Goal: Task Accomplishment & Management: Use online tool/utility

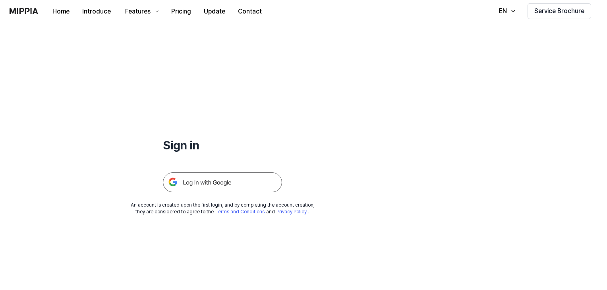
click at [216, 186] on img at bounding box center [222, 182] width 119 height 20
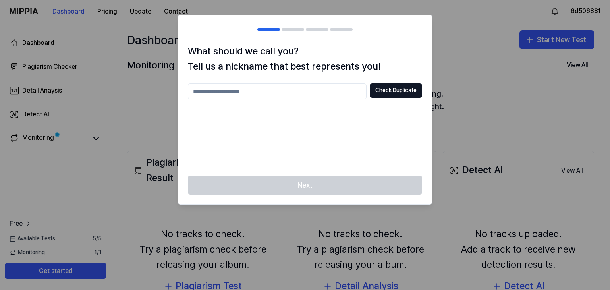
click at [261, 97] on input "text" at bounding box center [277, 91] width 179 height 16
type input "*"
type input "********"
click at [404, 89] on button "Check Duplicate" at bounding box center [396, 90] width 52 height 14
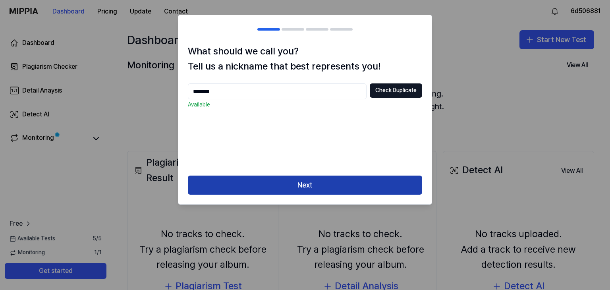
click at [316, 184] on button "Next" at bounding box center [305, 185] width 234 height 19
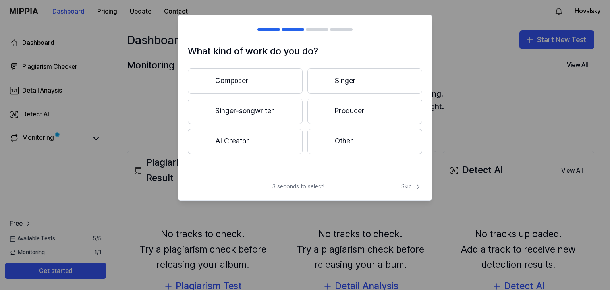
click at [249, 144] on button "AI Creator" at bounding box center [245, 141] width 115 height 25
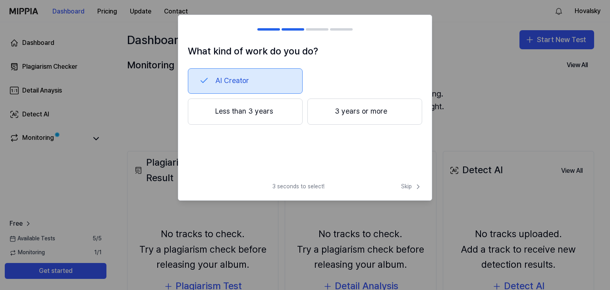
click at [341, 116] on button "3 years or more" at bounding box center [365, 112] width 115 height 26
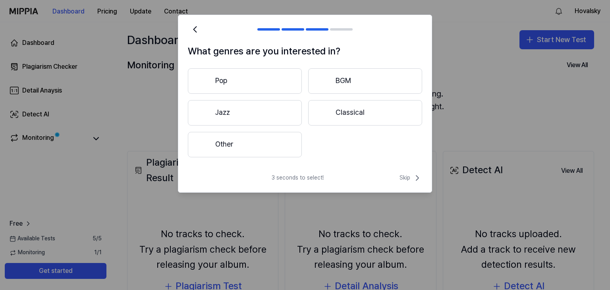
click at [252, 84] on button "Pop" at bounding box center [245, 80] width 114 height 25
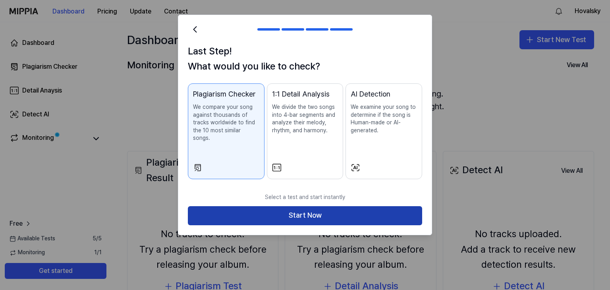
click at [289, 207] on button "Start Now" at bounding box center [305, 215] width 234 height 19
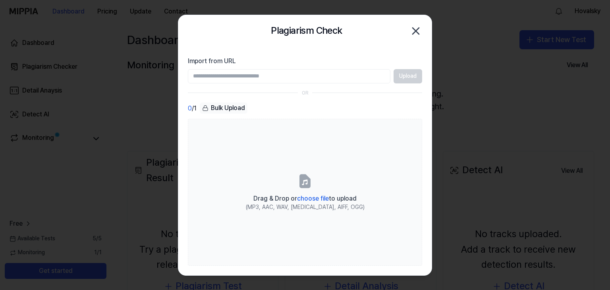
click at [337, 80] on input "Import from URL" at bounding box center [289, 76] width 203 height 14
click at [418, 35] on icon "button" at bounding box center [416, 31] width 13 height 13
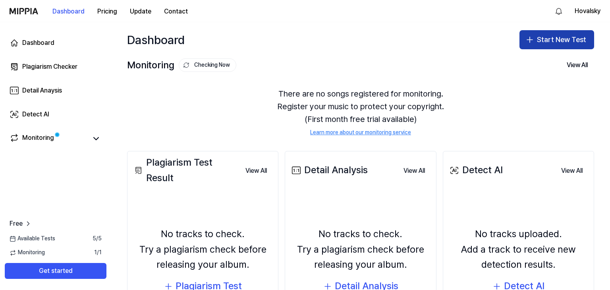
click at [527, 40] on icon "button" at bounding box center [530, 40] width 10 height 10
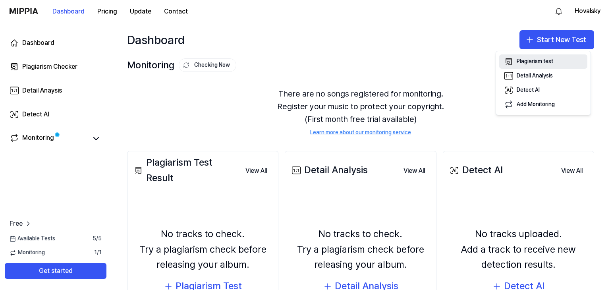
click at [543, 61] on div "Plagiarism test" at bounding box center [535, 62] width 37 height 8
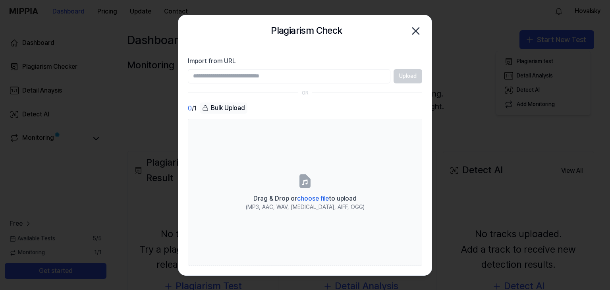
click at [328, 77] on input "Import from URL" at bounding box center [289, 76] width 203 height 14
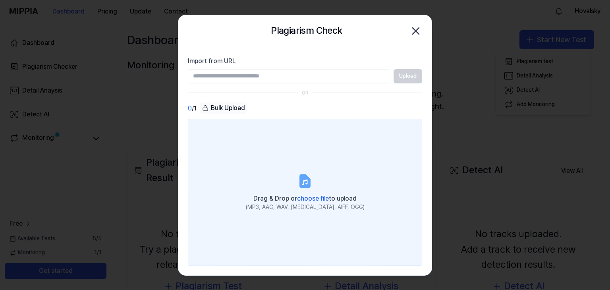
drag, startPoint x: 301, startPoint y: 147, endPoint x: 277, endPoint y: 139, distance: 25.4
drag, startPoint x: 275, startPoint y: 139, endPoint x: 269, endPoint y: 136, distance: 6.6
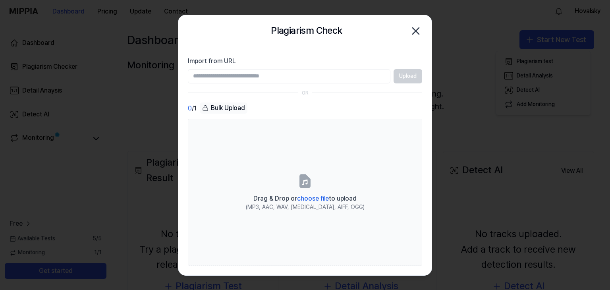
drag, startPoint x: 269, startPoint y: 136, endPoint x: 261, endPoint y: 99, distance: 37.7
click at [258, 102] on section "Import from URL Upload OR 0 / 1 Bulk Upload Drag & Drop or choose file to uploa…" at bounding box center [305, 161] width 254 height 229
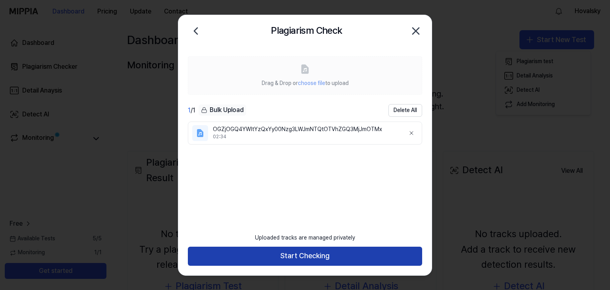
click at [313, 263] on button "Start Checking" at bounding box center [305, 256] width 234 height 19
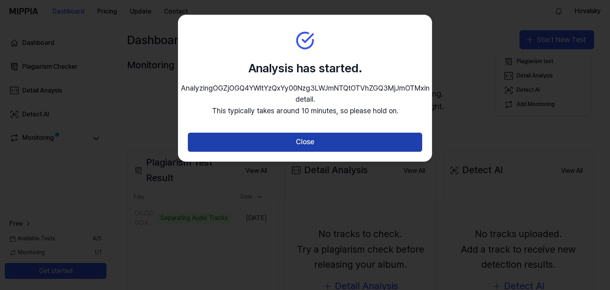
click at [316, 152] on button "Close" at bounding box center [305, 142] width 234 height 19
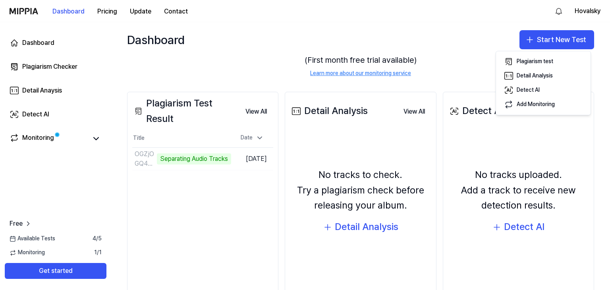
scroll to position [79, 0]
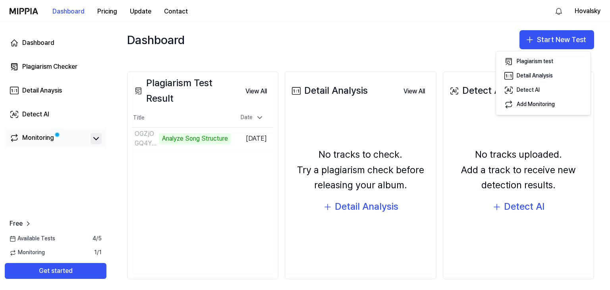
click at [95, 141] on icon at bounding box center [96, 139] width 10 height 10
click at [95, 140] on icon at bounding box center [96, 139] width 10 height 10
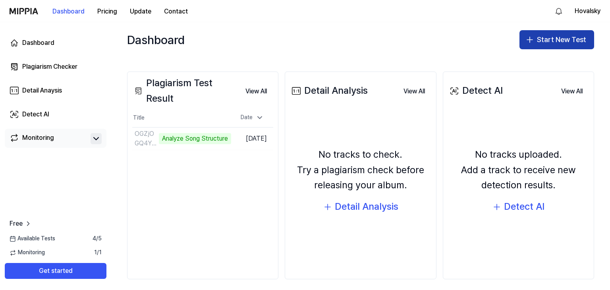
click at [540, 40] on button "Start New Test" at bounding box center [557, 39] width 75 height 19
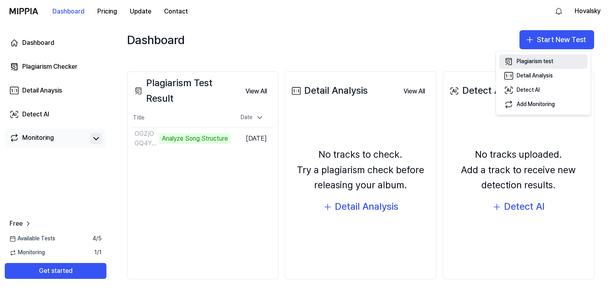
click at [524, 59] on div "Plagiarism test" at bounding box center [535, 62] width 37 height 8
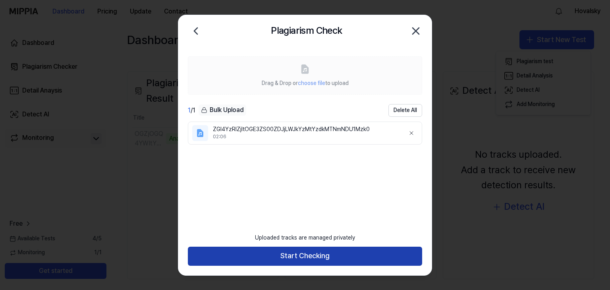
click at [320, 254] on button "Start Checking" at bounding box center [305, 256] width 234 height 19
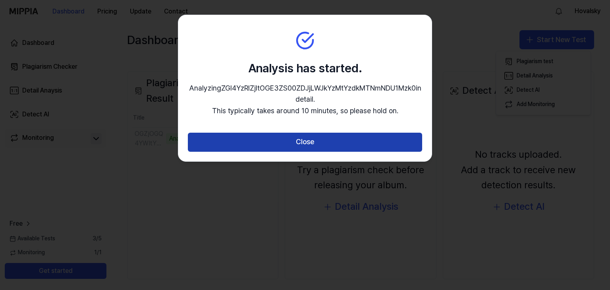
click at [329, 139] on button "Close" at bounding box center [305, 142] width 234 height 19
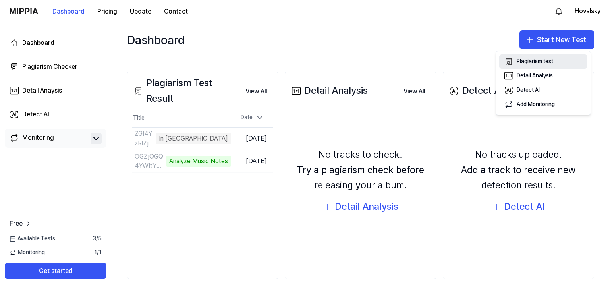
click at [525, 61] on div "Plagiarism test" at bounding box center [535, 62] width 37 height 8
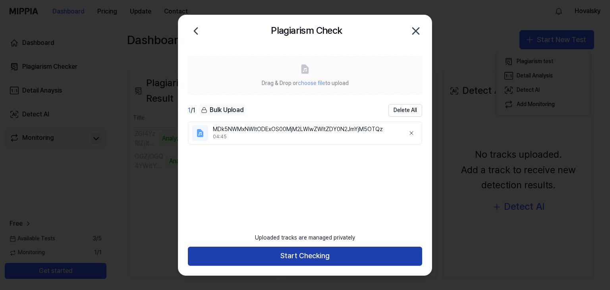
click at [311, 254] on button "Start Checking" at bounding box center [305, 256] width 234 height 19
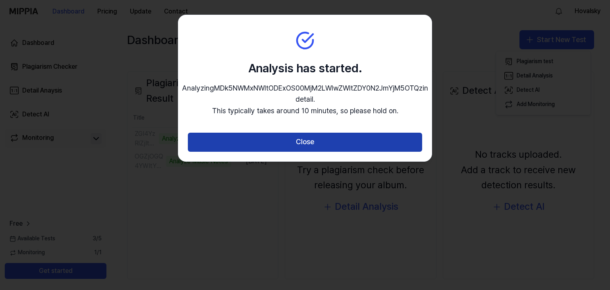
click at [317, 152] on button "Close" at bounding box center [305, 142] width 234 height 19
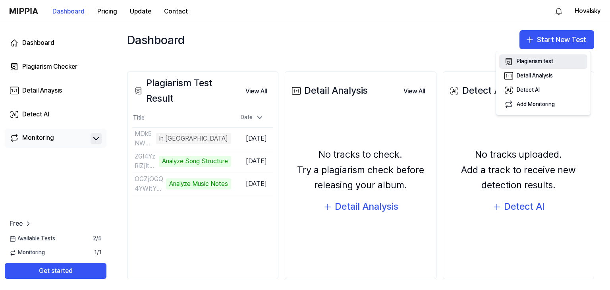
click at [524, 60] on div "Plagiarism test" at bounding box center [535, 62] width 37 height 8
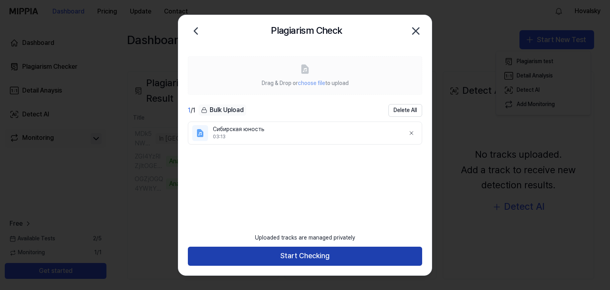
click at [347, 252] on button "Start Checking" at bounding box center [305, 256] width 234 height 19
click at [343, 255] on button "Start Checking" at bounding box center [305, 256] width 234 height 19
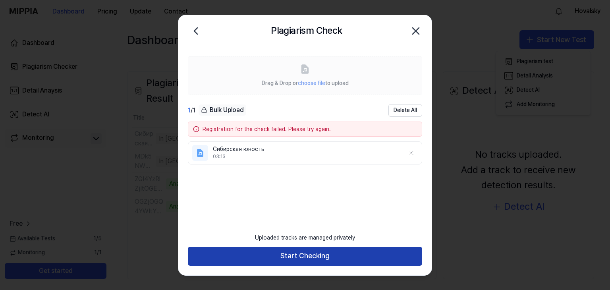
click at [278, 255] on button "Start Checking" at bounding box center [305, 256] width 234 height 19
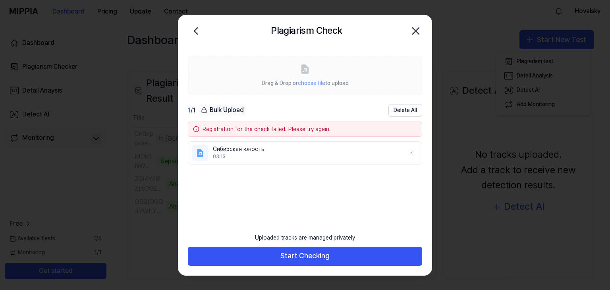
click at [258, 129] on div "Registration for the check failed. Please try again." at bounding box center [310, 129] width 215 height 8
click at [416, 31] on icon "button" at bounding box center [416, 31] width 6 height 6
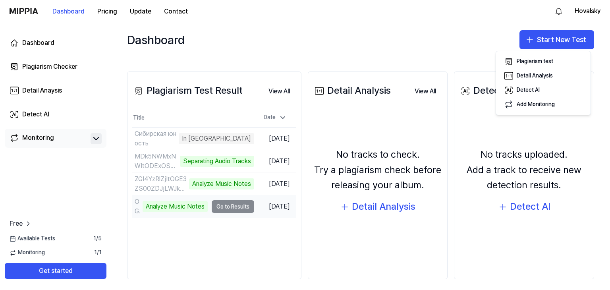
click at [229, 207] on td "OGZjOGQ4YWItYzQxYy00Nzg3LWJmNTQtOTVhZGQ3MjJmOTMx Analyze Music Notes Go to Resu…" at bounding box center [193, 207] width 122 height 22
click at [151, 204] on div "Analyze Music Notes" at bounding box center [175, 206] width 65 height 11
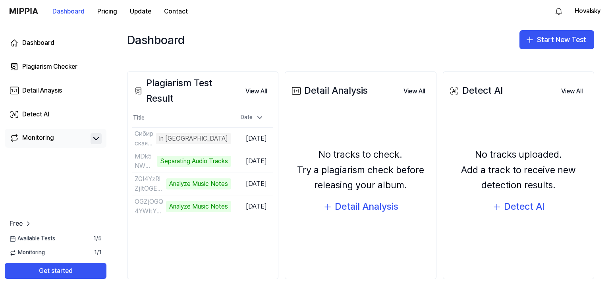
click at [30, 139] on div "Monitoring" at bounding box center [38, 138] width 32 height 11
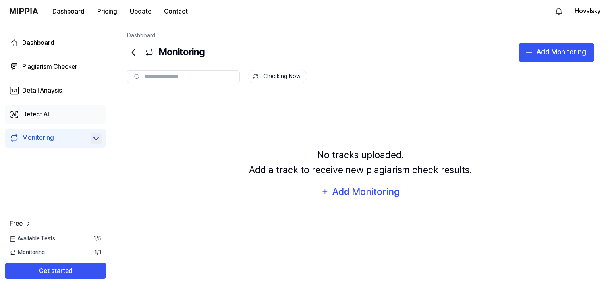
click at [50, 118] on link "Detect AI" at bounding box center [56, 114] width 102 height 19
click at [49, 98] on link "Detail Anaysis" at bounding box center [56, 90] width 102 height 19
click at [54, 70] on div "Plagiarism Checker" at bounding box center [49, 67] width 55 height 10
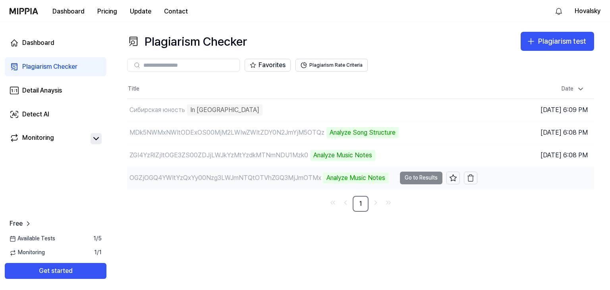
click at [423, 176] on td "OGZjOGQ4YWItYzQxYy00Nzg3LWJmNTQtOTVhZGQ3MjJmOTMx Analyze Music Notes Go to Resu…" at bounding box center [302, 178] width 351 height 22
click at [549, 184] on td "Oct 13, 2025, 6:06 PM" at bounding box center [536, 178] width 117 height 23
click at [285, 180] on div "OGZjOGQ4YWItYzQxYy00Nzg3LWJmNTQtOTVhZGQ3MjJmOTMx" at bounding box center [226, 178] width 192 height 10
click at [347, 175] on div "Analyze Music Notes" at bounding box center [355, 177] width 65 height 11
click at [365, 177] on div "Analyze Music Notes" at bounding box center [355, 177] width 65 height 11
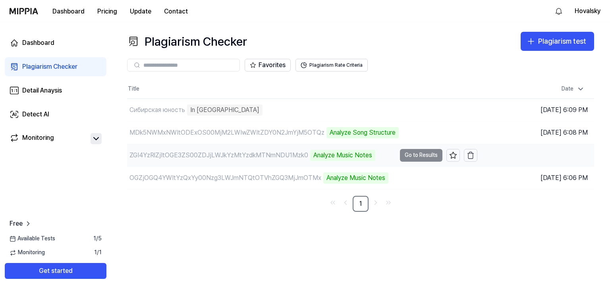
click at [343, 147] on div "ZGI4YzRlZjItOGE3ZS00ZDJjLWJkYzMtYzdkMTNmNDU1Mzk0 Analyze Music Notes" at bounding box center [261, 155] width 269 height 22
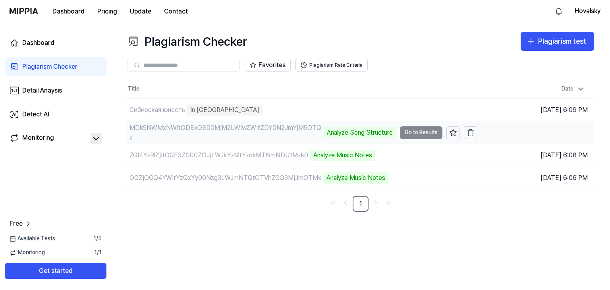
click at [361, 127] on div "Analyze Song Structure" at bounding box center [360, 132] width 72 height 11
click at [361, 134] on div "Analyze Song Structure" at bounding box center [360, 132] width 72 height 11
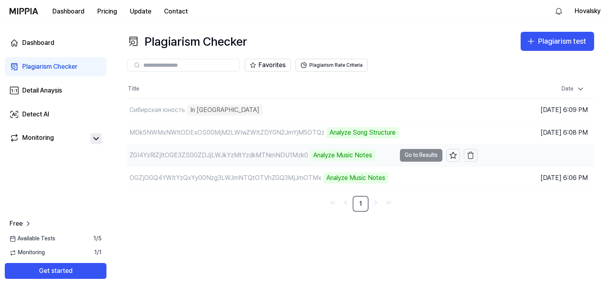
click at [343, 155] on div "Analyze Music Notes" at bounding box center [342, 155] width 65 height 11
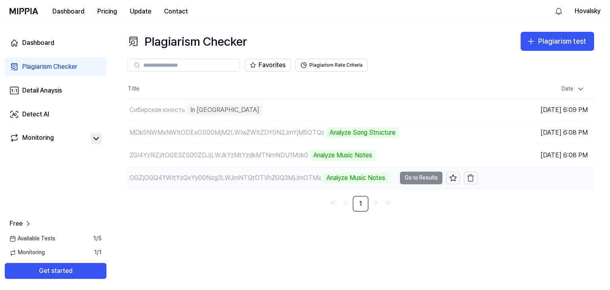
click at [371, 176] on div "Analyze Music Notes" at bounding box center [355, 177] width 65 height 11
drag, startPoint x: 369, startPoint y: 176, endPoint x: 362, endPoint y: 176, distance: 7.2
drag, startPoint x: 362, startPoint y: 176, endPoint x: 356, endPoint y: 176, distance: 5.6
drag, startPoint x: 353, startPoint y: 176, endPoint x: 346, endPoint y: 177, distance: 6.8
drag, startPoint x: 346, startPoint y: 177, endPoint x: 359, endPoint y: 174, distance: 13.3
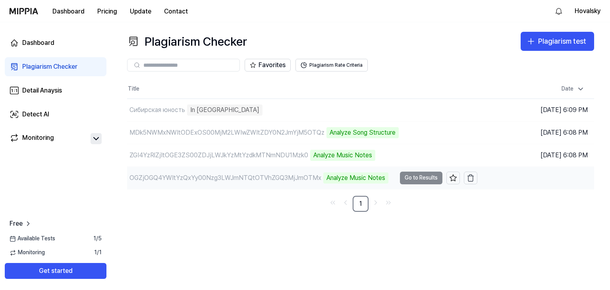
click at [346, 177] on div "Analyze Music Notes" at bounding box center [355, 177] width 65 height 11
click at [499, 234] on div "Plagiarism Checker Plagiarism test Plagiarism Checker Detail Analysis Detect AI…" at bounding box center [360, 156] width 499 height 268
click at [221, 175] on div "OGZjOGQ4YWItYzQxYy00Nzg3LWJmNTQtOTVhZGQ3MjJmOTMx" at bounding box center [226, 178] width 192 height 10
drag, startPoint x: 216, startPoint y: 177, endPoint x: 473, endPoint y: 29, distance: 296.7
click at [476, 34] on div "Plagiarism Checker Plagiarism test" at bounding box center [360, 41] width 467 height 19
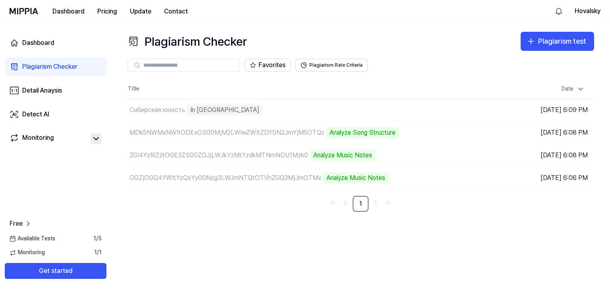
click at [90, 190] on div "Dashboard Plagiarism Checker Detail Anaysis Detect AI Monitoring Free Available…" at bounding box center [55, 156] width 111 height 268
click at [22, 10] on img at bounding box center [24, 11] width 29 height 6
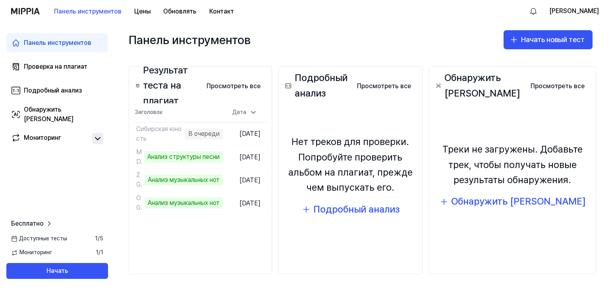
scroll to position [67, 0]
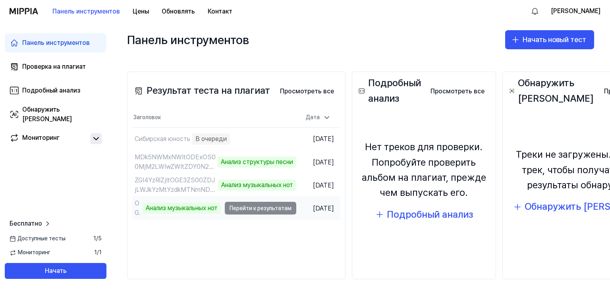
click at [267, 209] on td "OGZjOGQ4YWItYzQxYy00Nzg3LWJmNTQtoOTVhZGQ3MjJmOTMx Анализ музыкальных нот Перейт…" at bounding box center [214, 208] width 164 height 23
click at [254, 212] on td "OGZjOGQ4YWItYzQxYy00Nzg3LWJmNTQtoOTVhZGQ3MjJmOTMx Анализ музыкальных нот Перейт…" at bounding box center [214, 208] width 164 height 23
click at [254, 211] on td "OGZjOGQ4YWItYzQxYy00Nzg3LWJmNTQtoOTVhZGQ3MjJmOTMx Анализ музыкальных нот Перейт…" at bounding box center [214, 208] width 164 height 23
drag, startPoint x: 254, startPoint y: 211, endPoint x: 262, endPoint y: 209, distance: 7.8
click at [254, 211] on td "OGZjOGQ4YWItYzQxYy00Nzg3LWJmNTQtoOTVhZGQ3MjJmOTMx Анализ музыкальных нот Перейт…" at bounding box center [214, 208] width 164 height 23
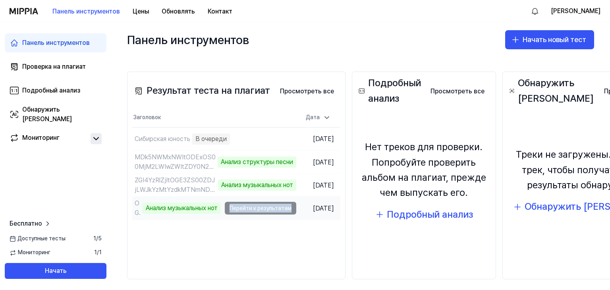
click at [256, 212] on td "OGZjOGQ4YWItYzQxYy00Nzg3LWJmNTQtoOTVhZGQ3MjJmOTMx Анализ музыкальных нот Перейт…" at bounding box center [214, 208] width 164 height 23
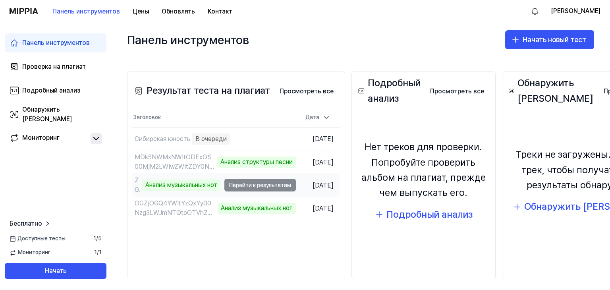
click at [270, 187] on td "ZGI4YzRlZjItOGE3ZS00ZDJjLWJkYzMtYzdkMTNmNDU1Mzk0 Анализ музыкальных нот Перейти…" at bounding box center [214, 185] width 164 height 23
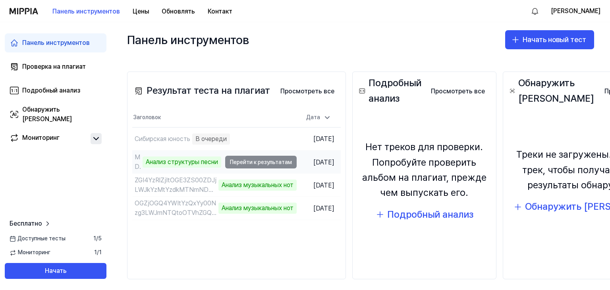
click at [274, 164] on td "MDk5NWMxNWItODExOS00MjM2LWIwZWItZDY0N2JmYjM5OTQz Анализ структуры песни Перейти…" at bounding box center [214, 162] width 165 height 23
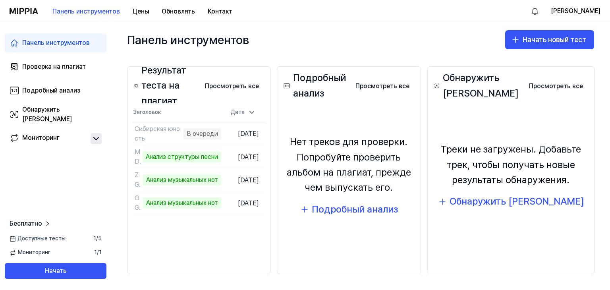
scroll to position [75, 0]
click at [400, 225] on div "Нет треков для проверки. Попробуйте проверить альбом на плагиат, прежде чем вып…" at bounding box center [349, 176] width 134 height 132
drag, startPoint x: 397, startPoint y: 226, endPoint x: 393, endPoint y: 226, distance: 4.0
click at [393, 226] on div "Нет треков для проверки. Попробуйте проверить альбом на плагиат, прежде чем вып…" at bounding box center [349, 176] width 134 height 132
drag, startPoint x: 387, startPoint y: 227, endPoint x: 383, endPoint y: 227, distance: 4.1
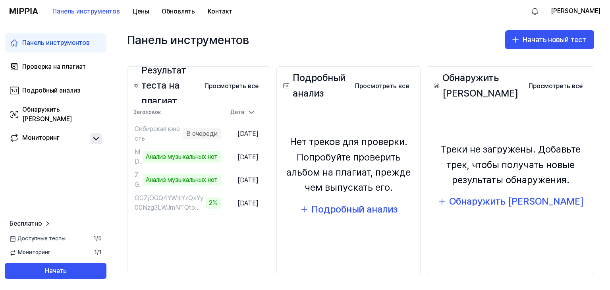
click at [375, 227] on div "Нет треков для проверки. Попробуйте проверить альбом на плагиат, прежде чем вып…" at bounding box center [349, 176] width 134 height 132
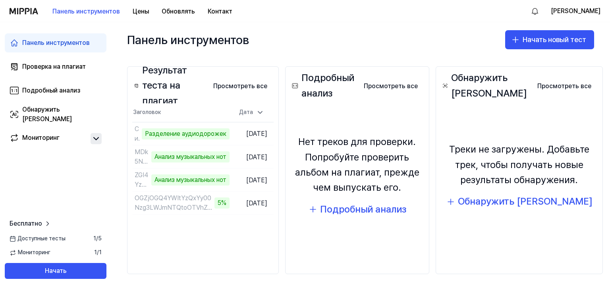
click at [406, 255] on div "Подробный анализ Просмотреть все Подробный анализ Нет треков для проверки. Попр…" at bounding box center [357, 170] width 144 height 208
drag, startPoint x: 366, startPoint y: 252, endPoint x: 348, endPoint y: 250, distance: 18.4
click at [356, 252] on div "Подробный анализ Просмотреть все Подробный анализ Нет треков для проверки. Попр…" at bounding box center [357, 170] width 144 height 208
drag, startPoint x: 331, startPoint y: 249, endPoint x: 306, endPoint y: 248, distance: 24.7
drag, startPoint x: 306, startPoint y: 248, endPoint x: 297, endPoint y: 248, distance: 9.1
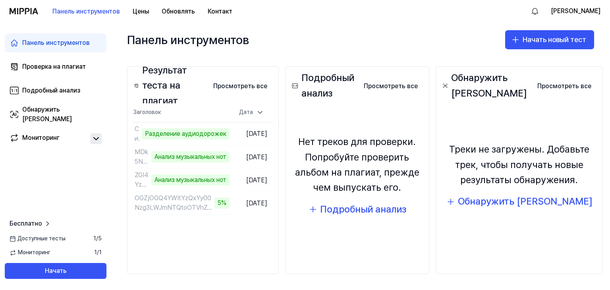
drag, startPoint x: 297, startPoint y: 248, endPoint x: 291, endPoint y: 246, distance: 6.5
drag, startPoint x: 291, startPoint y: 246, endPoint x: 287, endPoint y: 246, distance: 4.4
click at [279, 246] on div "Результат теста на плагиат Просмотреть все Результат теста на плагиат Заголовок…" at bounding box center [203, 170] width 152 height 208
click at [279, 244] on div "Результат теста на плагиат Просмотреть все Результат теста на плагиат Заголовок…" at bounding box center [203, 170] width 152 height 208
drag, startPoint x: 275, startPoint y: 244, endPoint x: 270, endPoint y: 244, distance: 5.6
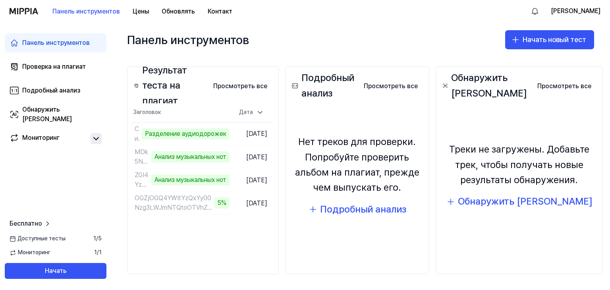
drag, startPoint x: 270, startPoint y: 244, endPoint x: 264, endPoint y: 244, distance: 6.0
drag, startPoint x: 264, startPoint y: 244, endPoint x: 260, endPoint y: 243, distance: 4.4
click at [250, 242] on div "Результат теста на плагиат Просмотреть все Результат теста на плагиат Заголовок…" at bounding box center [203, 170] width 152 height 208
click at [513, 207] on font "Обнаружить ИИ" at bounding box center [525, 202] width 135 height 12
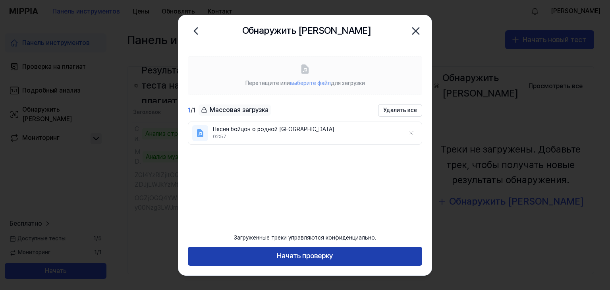
click at [324, 258] on font "Начать проверку" at bounding box center [305, 256] width 56 height 8
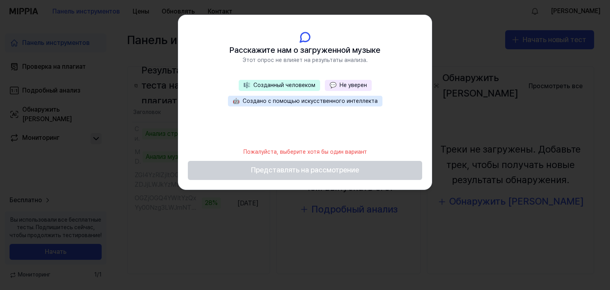
scroll to position [59, 0]
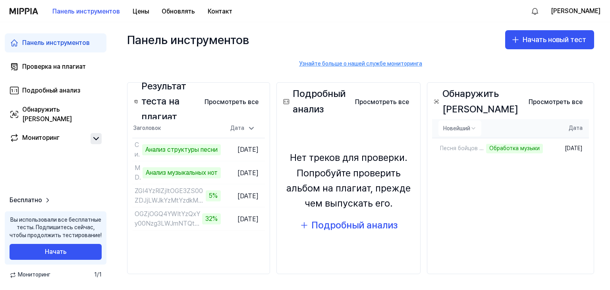
click at [493, 124] on html "Панель инструментов Цены Обновлять Контакт Ховальский Панель инструментов Прове…" at bounding box center [305, 145] width 610 height 290
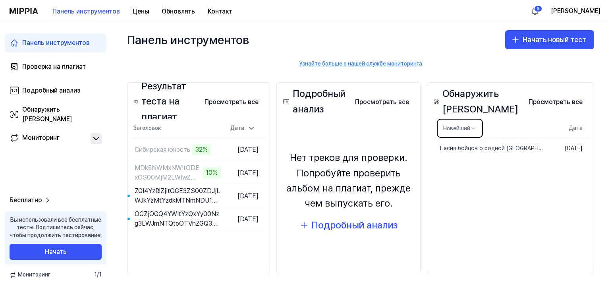
scroll to position [56, 0]
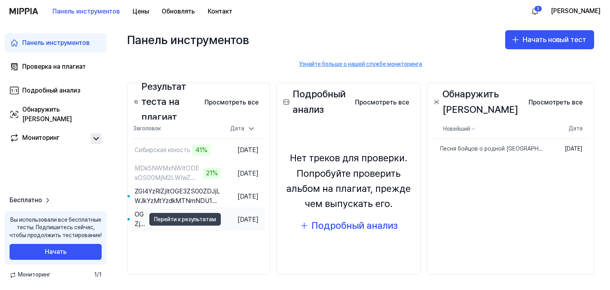
click at [196, 219] on font "Перейти к результатам" at bounding box center [185, 219] width 62 height 6
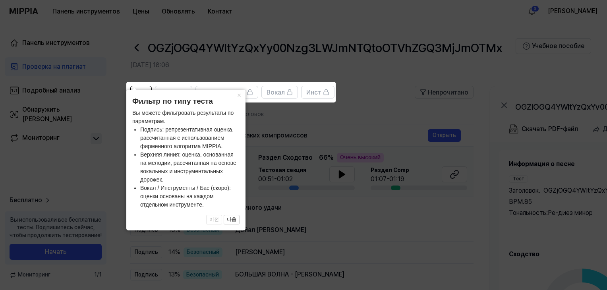
click at [299, 133] on icon at bounding box center [305, 145] width 610 height 290
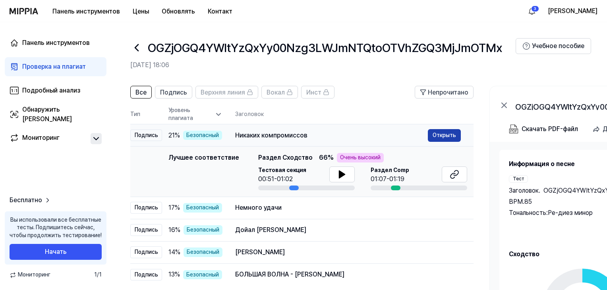
click at [450, 135] on font "Открыть" at bounding box center [444, 135] width 23 height 6
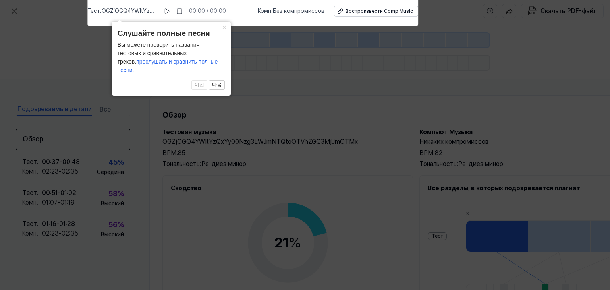
click at [318, 77] on icon at bounding box center [305, 143] width 610 height 294
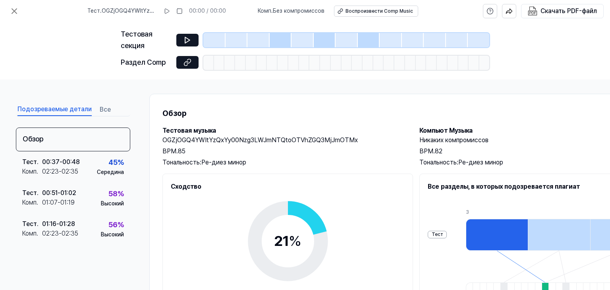
scroll to position [0, 0]
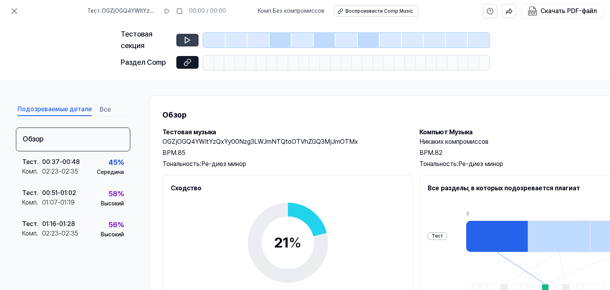
click at [191, 40] on icon at bounding box center [188, 40] width 8 height 8
click at [188, 40] on icon at bounding box center [188, 40] width 8 height 8
click at [169, 10] on icon at bounding box center [167, 11] width 6 height 6
click at [233, 41] on div at bounding box center [237, 40] width 22 height 14
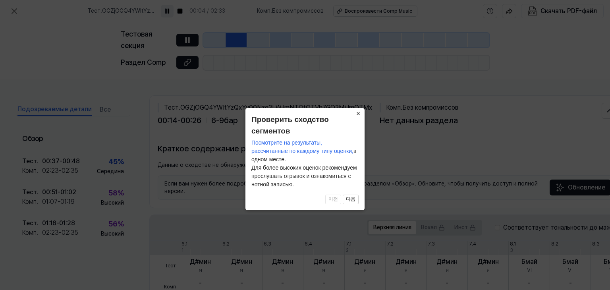
click at [357, 112] on font "×" at bounding box center [358, 114] width 4 height 8
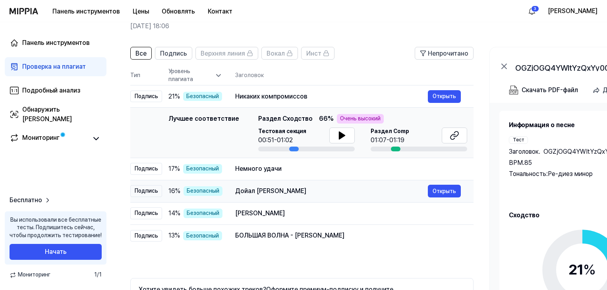
scroll to position [40, 0]
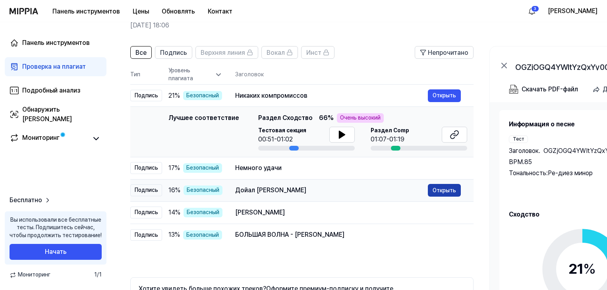
click at [445, 190] on font "Открыть" at bounding box center [444, 190] width 23 height 6
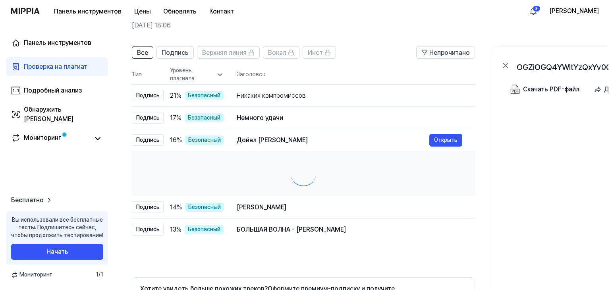
scroll to position [0, 0]
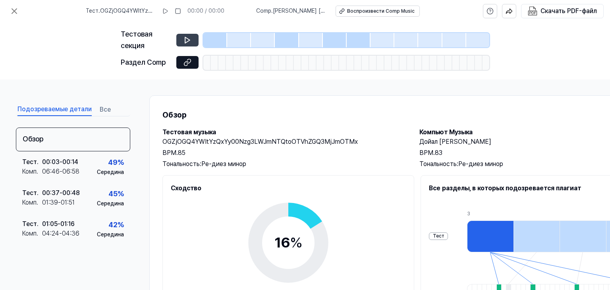
click at [184, 40] on icon at bounding box center [188, 40] width 8 height 8
click at [190, 40] on icon at bounding box center [187, 40] width 5 height 6
click at [188, 42] on icon at bounding box center [188, 40] width 8 height 8
click at [295, 118] on h1 "Обзор" at bounding box center [412, 114] width 498 height 13
drag, startPoint x: 281, startPoint y: 121, endPoint x: 271, endPoint y: 124, distance: 11.2
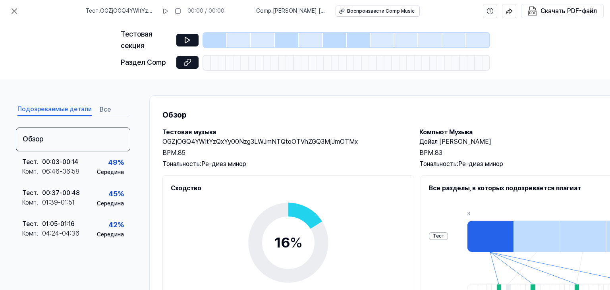
drag, startPoint x: 271, startPoint y: 124, endPoint x: 264, endPoint y: 125, distance: 6.8
click at [264, 125] on div "Обзор Тестовая музыка OGZjOGQ4YWItYzQxYy00Nzg3LWJmNTQtoOTVhZGQ3MjJmOTMx BPM. 85…" at bounding box center [411, 254] width 525 height 319
drag, startPoint x: 263, startPoint y: 125, endPoint x: 256, endPoint y: 125, distance: 7.6
drag, startPoint x: 256, startPoint y: 125, endPoint x: 327, endPoint y: 39, distance: 112.6
click at [256, 124] on div "Обзор Тестовая музыка OGZjOGQ4YWItYzQxYy00Nzg3LWJmNTQtoOTVhZGQ3MjJmOTMx BPM. 85…" at bounding box center [411, 254] width 525 height 319
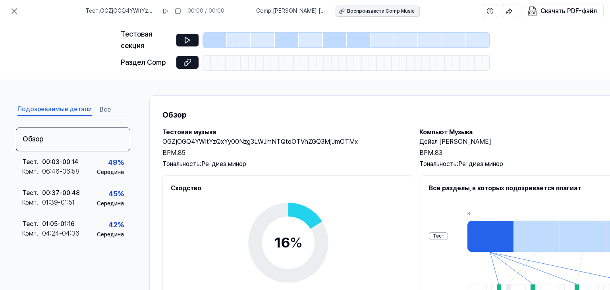
click at [371, 10] on font "Воспроизвести Comp Music" at bounding box center [381, 11] width 68 height 6
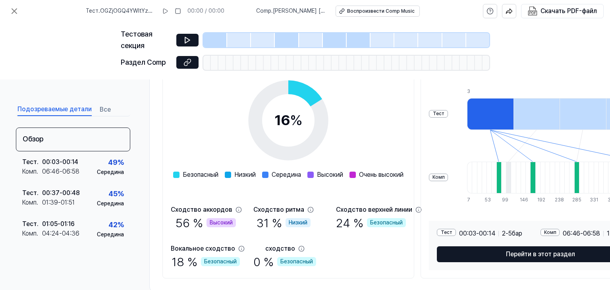
scroll to position [143, 0]
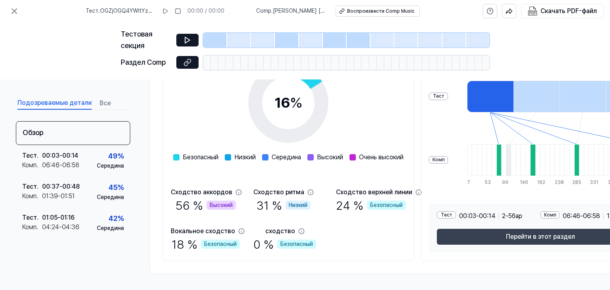
click at [539, 232] on font "Перейти в этот раздел" at bounding box center [540, 237] width 69 height 10
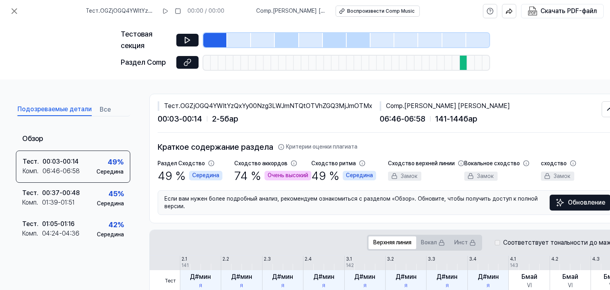
scroll to position [0, 0]
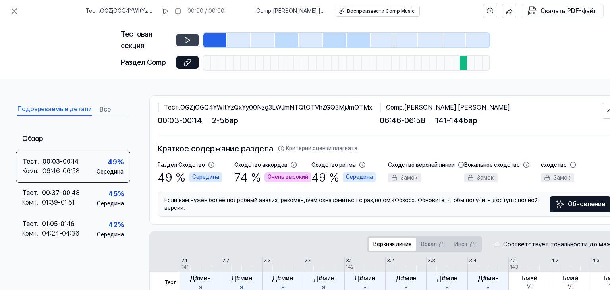
click at [190, 41] on icon at bounding box center [188, 40] width 8 height 8
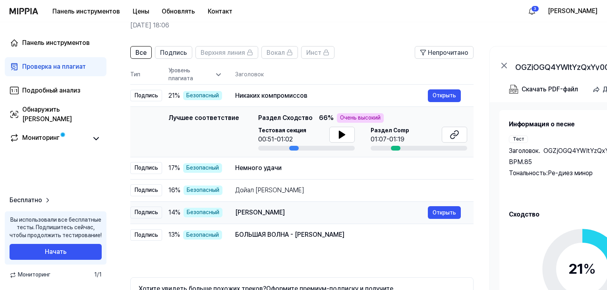
click at [146, 214] on font "Подпись" at bounding box center [146, 212] width 23 height 6
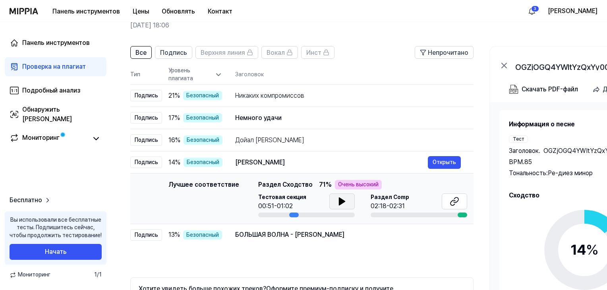
click at [340, 203] on icon at bounding box center [342, 201] width 6 height 7
click at [279, 143] on font "Дойал Баинда Ракхо" at bounding box center [269, 140] width 69 height 8
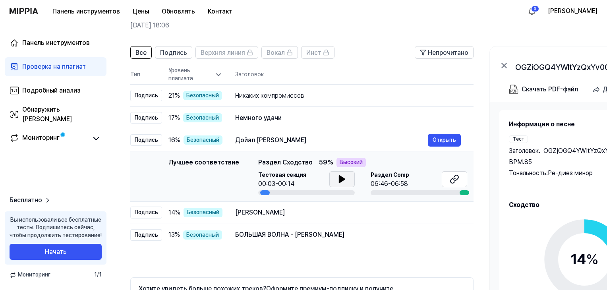
click at [332, 178] on button at bounding box center [341, 179] width 25 height 16
click at [279, 215] on div "Вино Розе" at bounding box center [331, 213] width 193 height 10
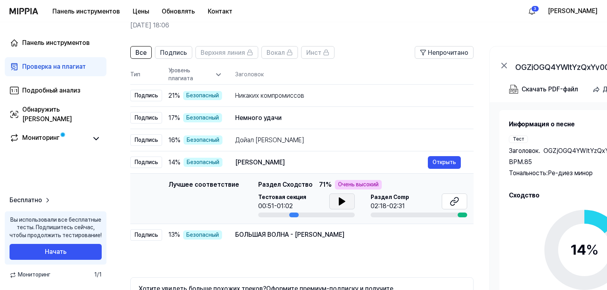
click at [342, 199] on icon at bounding box center [342, 202] width 10 height 10
click at [293, 232] on font "БОЛЬШАЯ ВОЛНА - 정일훈" at bounding box center [289, 235] width 109 height 8
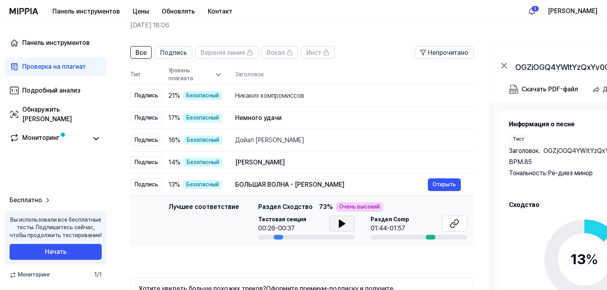
click at [341, 225] on icon at bounding box center [342, 224] width 10 height 10
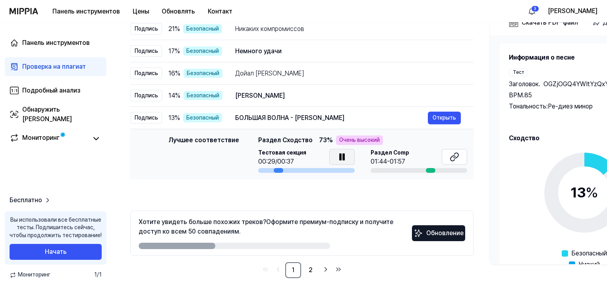
scroll to position [110, 0]
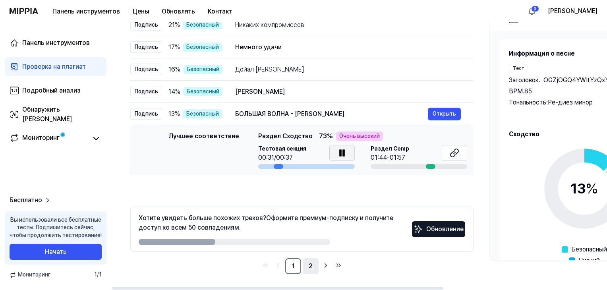
click at [313, 267] on link "2" at bounding box center [311, 266] width 16 height 16
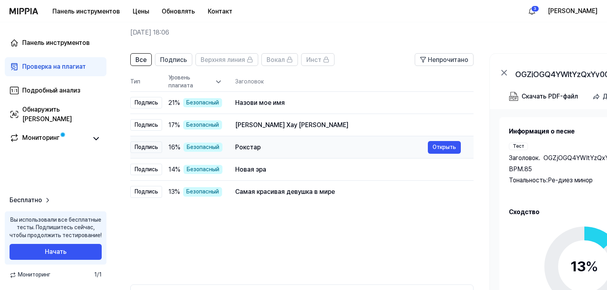
scroll to position [31, 0]
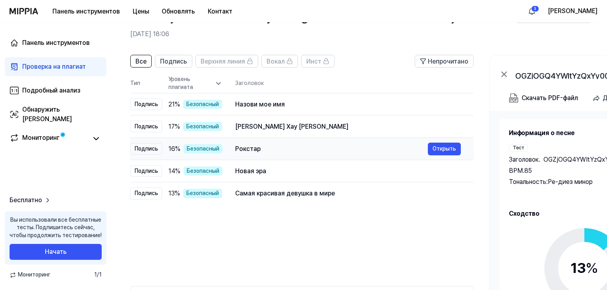
click at [254, 148] on div "Рокстар" at bounding box center [331, 149] width 193 height 10
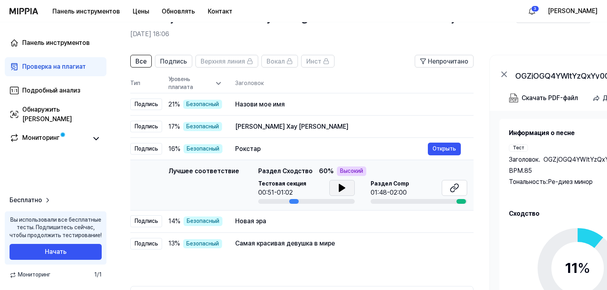
click at [335, 186] on button at bounding box center [341, 188] width 25 height 16
click at [283, 225] on div "Новая эра" at bounding box center [331, 222] width 193 height 10
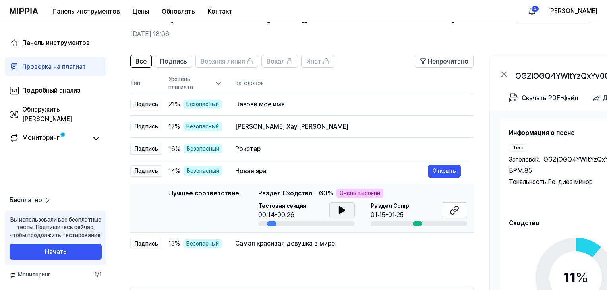
click at [329, 210] on button at bounding box center [341, 210] width 25 height 16
click at [356, 259] on div "Все Подпись Верхняя линия Вокал Инст Непрочитано Все Подпись Верхняя линия Вока…" at bounding box center [301, 204] width 343 height 299
click at [341, 259] on div "Все Подпись Верхняя линия Вокал Инст Непрочитано Все Подпись Верхняя линия Вока…" at bounding box center [301, 204] width 343 height 299
click at [340, 259] on div "Все Подпись Верхняя линия Вокал Инст Непрочитано Все Подпись Верхняя линия Вока…" at bounding box center [301, 204] width 343 height 299
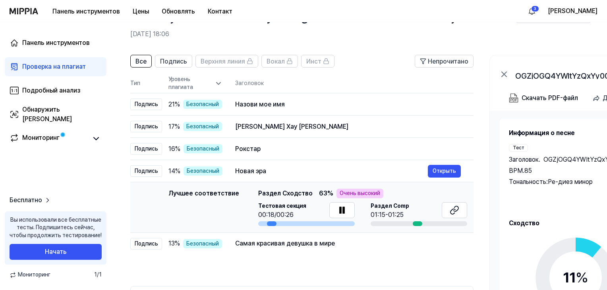
click at [331, 259] on div "Все Подпись Верхняя линия Вокал Инст Непрочитано Все Подпись Верхняя линия Вока…" at bounding box center [301, 204] width 343 height 299
click at [328, 259] on div "Все Подпись Верхняя линия Вокал Инст Непрочитано Все Подпись Верхняя линия Вока…" at bounding box center [301, 204] width 343 height 299
click at [324, 259] on div "Все Подпись Верхняя линия Вокал Инст Непрочитано Все Подпись Верхняя линия Вока…" at bounding box center [301, 204] width 343 height 299
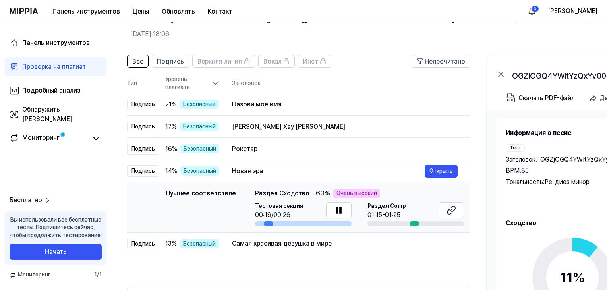
click at [320, 259] on div "Все Подпись Верхняя линия Вокал Инст Непрочитано Все Подпись Верхняя линия Вока…" at bounding box center [298, 204] width 343 height 299
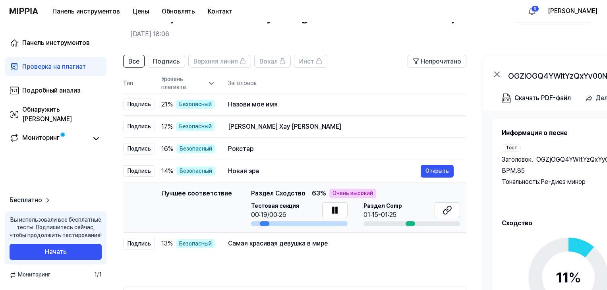
drag, startPoint x: 311, startPoint y: 260, endPoint x: 297, endPoint y: 261, distance: 14.0
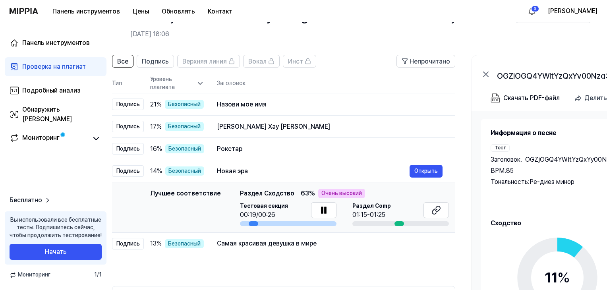
drag, startPoint x: 297, startPoint y: 261, endPoint x: 289, endPoint y: 262, distance: 8.0
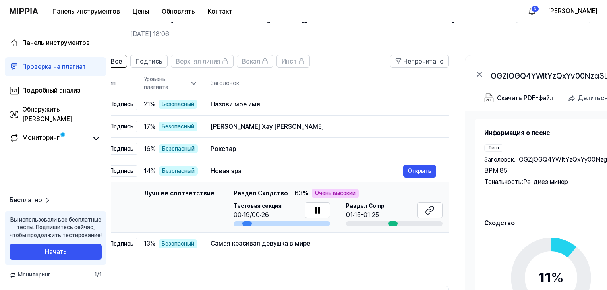
drag, startPoint x: 289, startPoint y: 262, endPoint x: 285, endPoint y: 262, distance: 4.4
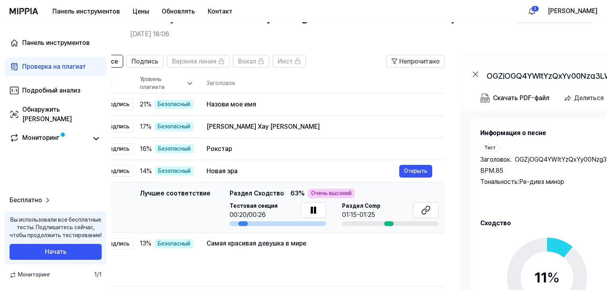
click at [285, 261] on div "Все Подпись Верхняя линия Вокал Инст Непрочитано Все Подпись Верхняя линия Вока…" at bounding box center [273, 204] width 343 height 299
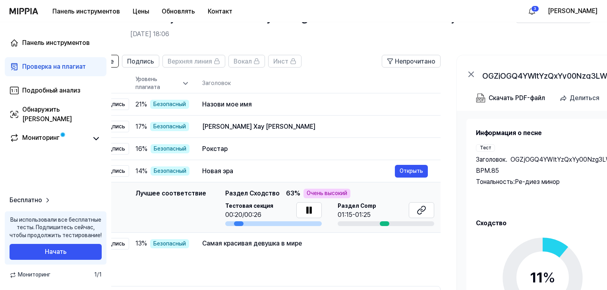
scroll to position [0, 35]
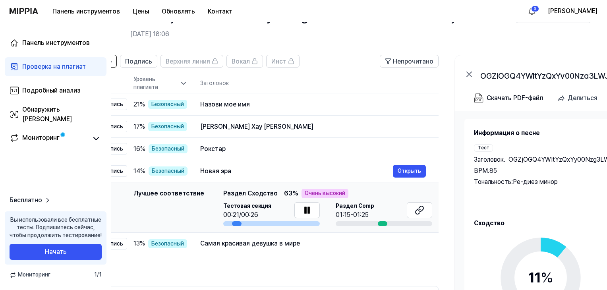
click at [273, 260] on div "Все Подпись Верхняя линия Вокал Инст Непрочитано Все Подпись Верхняя линия Вока…" at bounding box center [266, 204] width 343 height 299
click at [261, 240] on font "Самая красивая девушка в мире" at bounding box center [250, 244] width 100 height 8
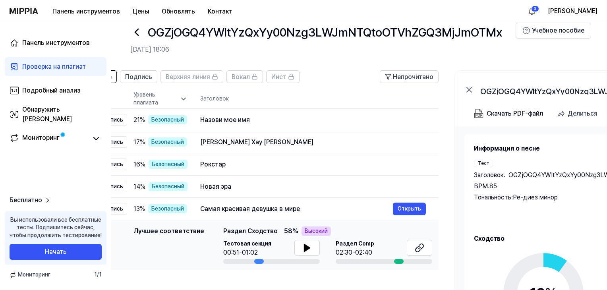
scroll to position [40, 0]
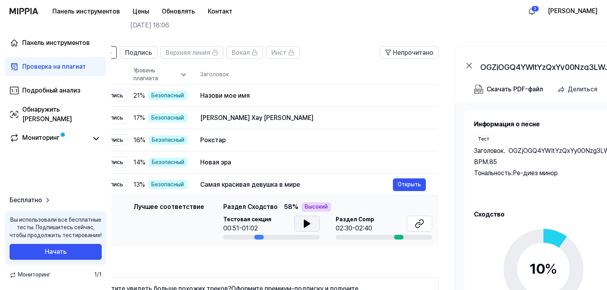
click at [311, 231] on button at bounding box center [306, 224] width 25 height 16
click at [421, 225] on icon at bounding box center [421, 222] width 5 height 5
click at [304, 222] on icon at bounding box center [307, 223] width 6 height 7
click at [420, 225] on icon at bounding box center [420, 224] width 10 height 10
click at [308, 223] on icon at bounding box center [309, 224] width 2 height 6
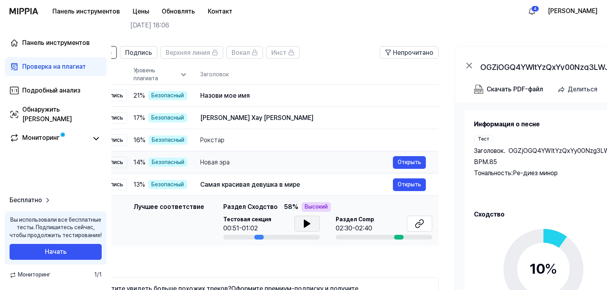
click at [205, 162] on font "Новая эра" at bounding box center [214, 163] width 29 height 8
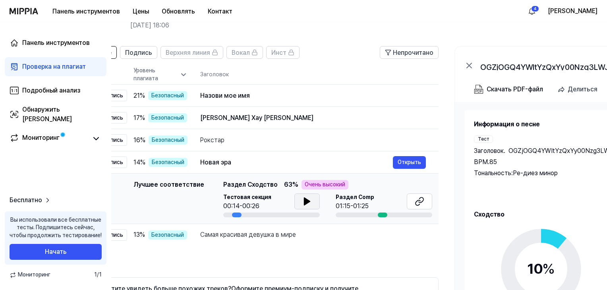
drag, startPoint x: 300, startPoint y: 200, endPoint x: 312, endPoint y: 200, distance: 11.5
click at [300, 200] on button at bounding box center [306, 202] width 25 height 16
click at [421, 200] on icon at bounding box center [420, 202] width 10 height 10
click at [310, 205] on button at bounding box center [306, 202] width 25 height 16
click at [228, 115] on font "Холи Ме Джовнама Хамар Ранг Хау Ге Майя" at bounding box center [256, 118] width 113 height 8
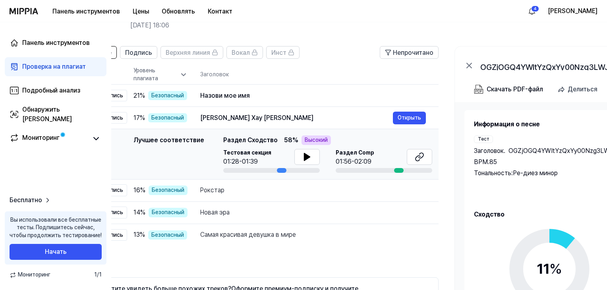
drag, startPoint x: 310, startPoint y: 158, endPoint x: 320, endPoint y: 158, distance: 10.3
click at [310, 158] on icon at bounding box center [307, 157] width 10 height 10
click at [423, 159] on icon at bounding box center [420, 157] width 10 height 10
click at [308, 160] on icon at bounding box center [309, 157] width 2 height 6
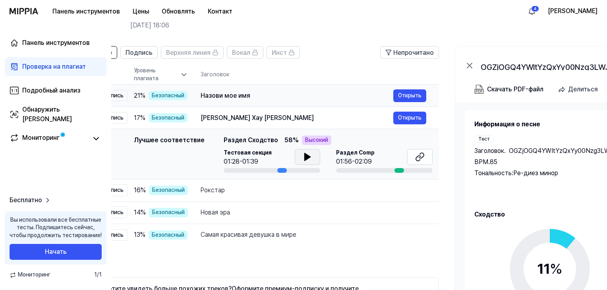
click at [229, 101] on div "Назови мое имя Открыть" at bounding box center [314, 95] width 226 height 13
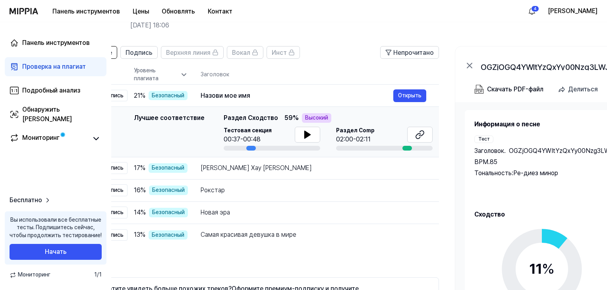
drag, startPoint x: 310, startPoint y: 136, endPoint x: 363, endPoint y: 137, distance: 53.3
click at [311, 136] on icon at bounding box center [308, 135] width 10 height 10
click at [429, 138] on button at bounding box center [420, 135] width 25 height 16
click at [306, 134] on icon at bounding box center [307, 135] width 2 height 6
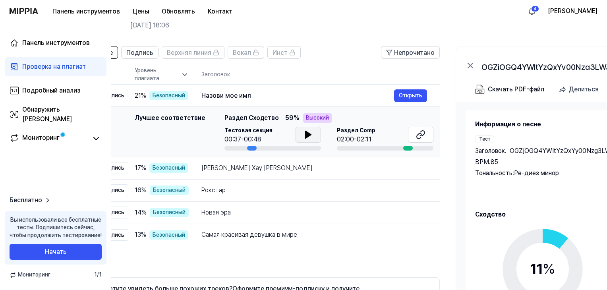
click at [299, 136] on button at bounding box center [308, 135] width 25 height 16
click at [304, 135] on icon at bounding box center [309, 135] width 10 height 10
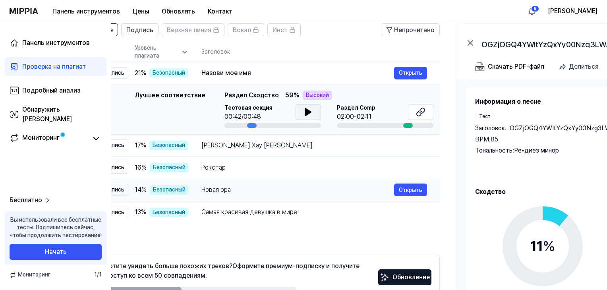
scroll to position [110, 0]
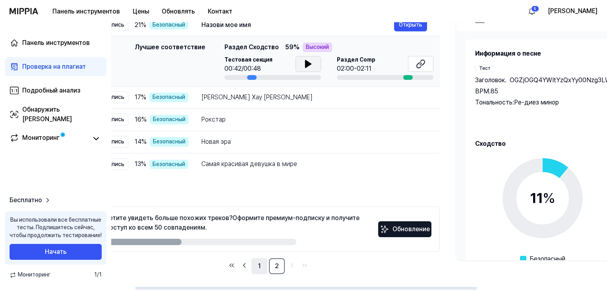
click at [258, 266] on font "1" at bounding box center [259, 266] width 2 height 8
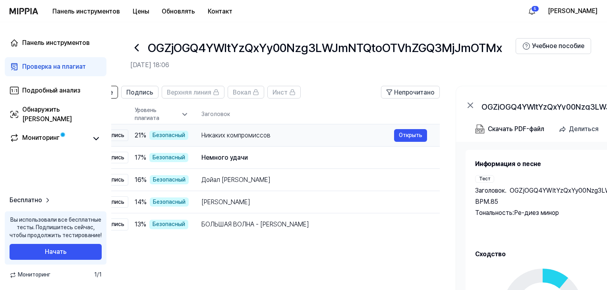
scroll to position [0, 0]
click at [135, 43] on icon at bounding box center [136, 47] width 13 height 13
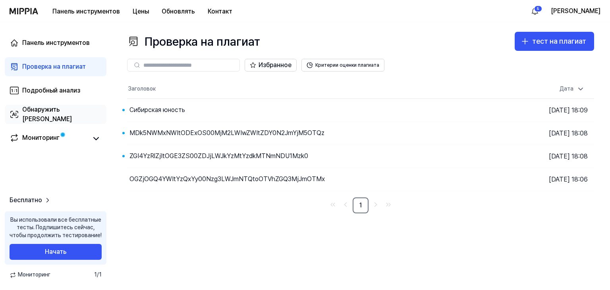
click at [46, 118] on font "Обнаружить ИИ" at bounding box center [47, 114] width 50 height 17
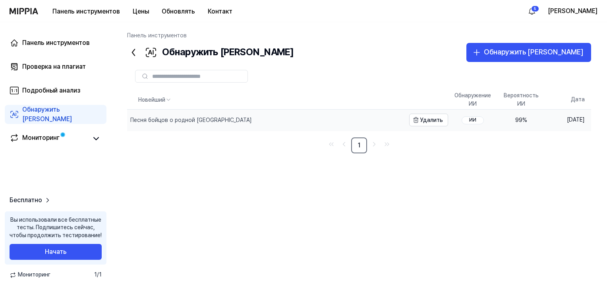
click at [209, 117] on font "Песня бойцов о родной Хакасии" at bounding box center [191, 120] width 122 height 6
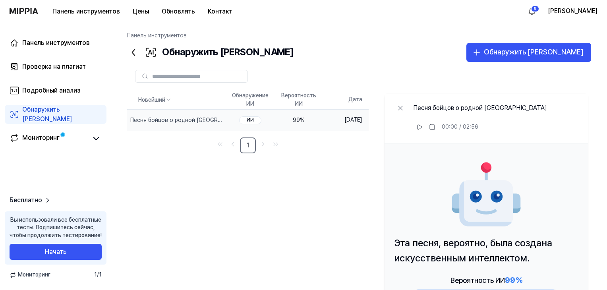
click at [337, 192] on div "Новейший Обнаружение ИИ Вероятность ИИ Дата Песня бойцов о родной Хакасии Удали…" at bounding box center [359, 222] width 464 height 262
drag, startPoint x: 310, startPoint y: 192, endPoint x: 291, endPoint y: 193, distance: 18.3
click at [308, 192] on div "Новейший Обнаружение ИИ Вероятность ИИ Дата Песня бойцов о родной Хакасии Удали…" at bounding box center [359, 222] width 464 height 262
drag, startPoint x: 288, startPoint y: 193, endPoint x: 281, endPoint y: 193, distance: 6.4
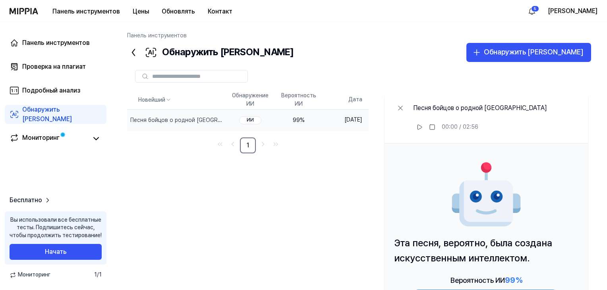
drag, startPoint x: 281, startPoint y: 193, endPoint x: 269, endPoint y: 191, distance: 12.4
drag, startPoint x: 269, startPoint y: 191, endPoint x: 264, endPoint y: 191, distance: 4.8
drag, startPoint x: 264, startPoint y: 191, endPoint x: 256, endPoint y: 191, distance: 8.8
drag, startPoint x: 256, startPoint y: 191, endPoint x: 250, endPoint y: 191, distance: 6.0
click at [248, 190] on div "Новейший Обнаружение ИИ Вероятность ИИ Дата Песня бойцов о родной Хакасии Удали…" at bounding box center [359, 222] width 464 height 262
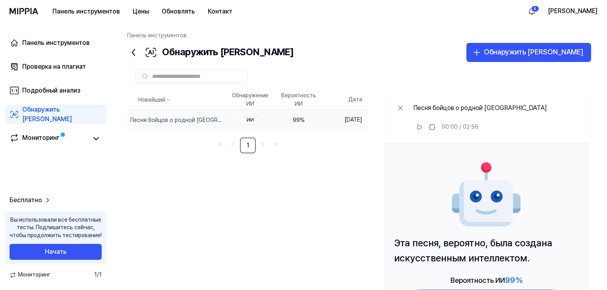
drag, startPoint x: 237, startPoint y: 188, endPoint x: 232, endPoint y: 188, distance: 4.8
drag, startPoint x: 227, startPoint y: 188, endPoint x: 217, endPoint y: 187, distance: 9.2
click at [217, 187] on div "Новейший Обнаружение ИИ Вероятность ИИ Дата Песня бойцов о родной Хакасии Удали…" at bounding box center [359, 222] width 464 height 262
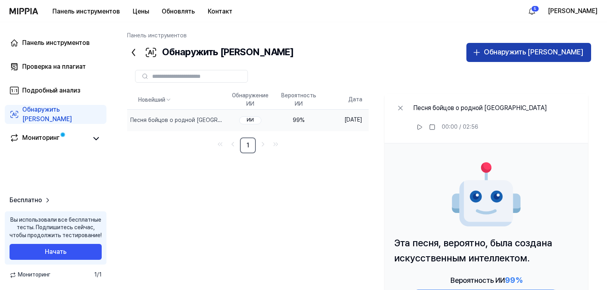
click at [553, 52] on font "Обнаружить ИИ" at bounding box center [533, 52] width 99 height 8
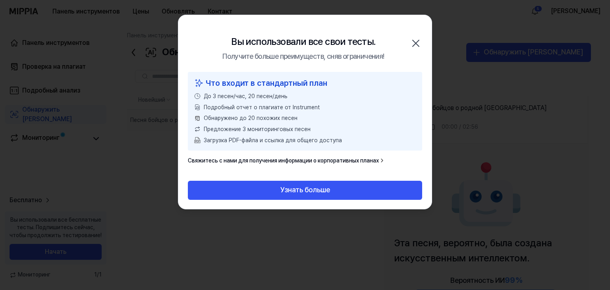
click at [415, 45] on icon "button" at bounding box center [416, 43] width 13 height 13
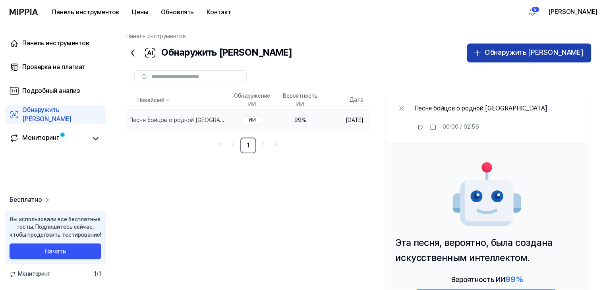
scroll to position [0, 8]
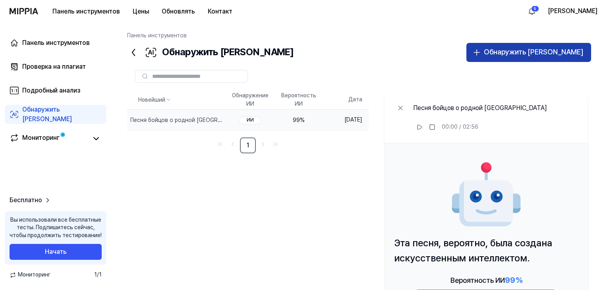
click at [531, 55] on font "Обнаружить ИИ" at bounding box center [533, 52] width 99 height 8
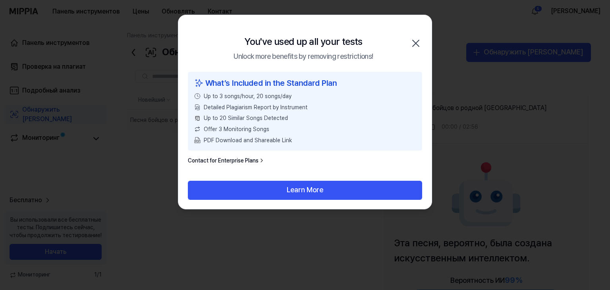
click at [327, 227] on div at bounding box center [305, 145] width 610 height 290
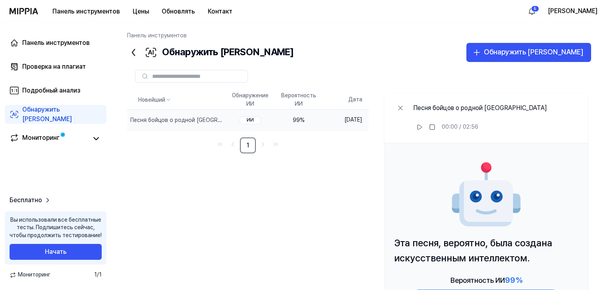
click at [327, 227] on div "Новейший Обнаружение ИИ Вероятность ИИ Дата Песня бойцов о родной Хакасии Удали…" at bounding box center [359, 222] width 464 height 262
drag, startPoint x: 298, startPoint y: 219, endPoint x: 293, endPoint y: 219, distance: 5.6
drag, startPoint x: 293, startPoint y: 219, endPoint x: 265, endPoint y: 213, distance: 28.7
drag, startPoint x: 265, startPoint y: 213, endPoint x: 257, endPoint y: 213, distance: 7.6
click at [257, 213] on div "Новейший Обнаружение ИИ Вероятность ИИ Дата Песня бойцов о родной Хакасии Удали…" at bounding box center [359, 222] width 464 height 262
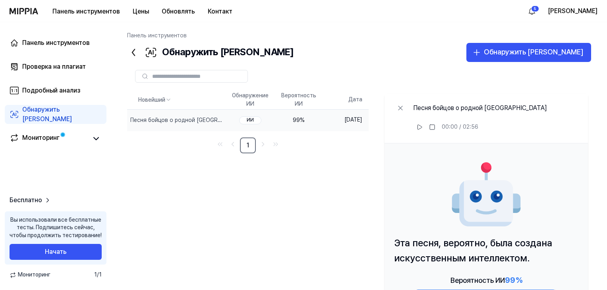
click at [254, 210] on div "Новейший Обнаружение ИИ Вероятность ИИ Дата Песня бойцов о родной Хакасии Удали…" at bounding box center [359, 222] width 464 height 262
drag, startPoint x: 240, startPoint y: 203, endPoint x: 217, endPoint y: 200, distance: 24.2
drag, startPoint x: 217, startPoint y: 200, endPoint x: 212, endPoint y: 198, distance: 5.2
drag, startPoint x: 212, startPoint y: 198, endPoint x: 159, endPoint y: 66, distance: 141.8
click at [203, 190] on div "Новейший Обнаружение ИИ Вероятность ИИ Дата Песня бойцов о родной Хакасии Удали…" at bounding box center [359, 222] width 464 height 262
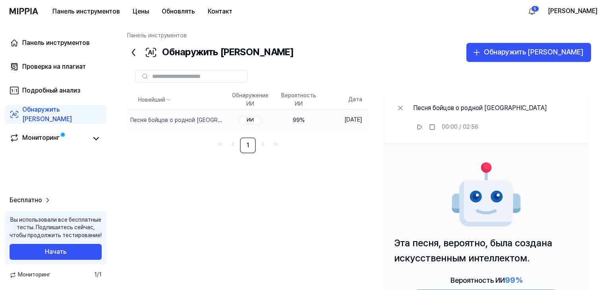
scroll to position [0, 12]
click at [137, 53] on icon at bounding box center [133, 52] width 13 height 13
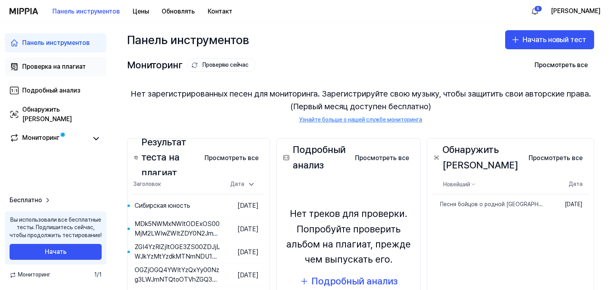
click at [71, 64] on font "Проверка на плагиат" at bounding box center [54, 67] width 64 height 8
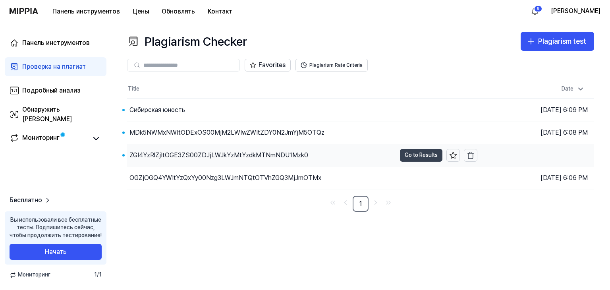
click at [417, 156] on button "Go to Results" at bounding box center [421, 155] width 43 height 13
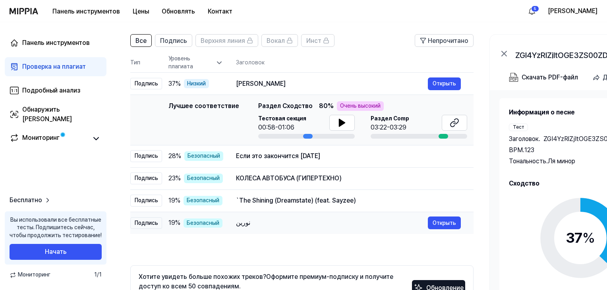
scroll to position [79, 0]
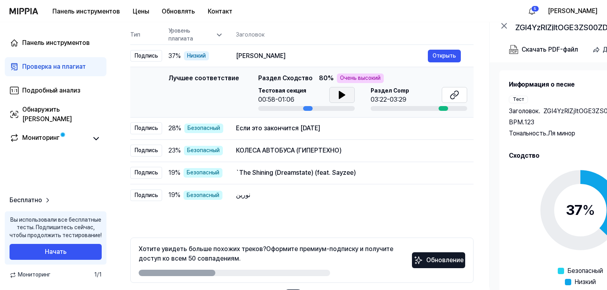
click at [345, 92] on icon at bounding box center [342, 95] width 10 height 10
click at [453, 97] on icon at bounding box center [455, 95] width 10 height 10
click at [334, 95] on button at bounding box center [341, 95] width 25 height 16
click at [454, 94] on icon at bounding box center [455, 95] width 10 height 10
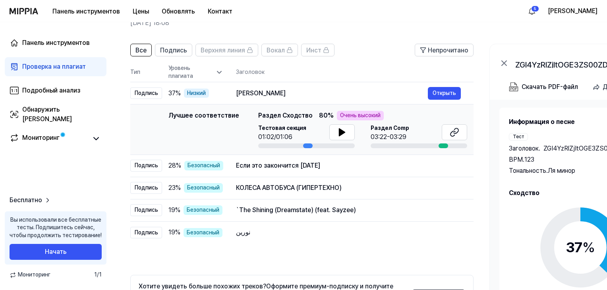
scroll to position [40, 0]
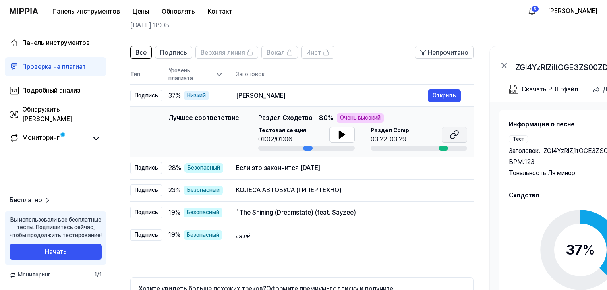
click at [456, 134] on icon at bounding box center [455, 135] width 10 height 10
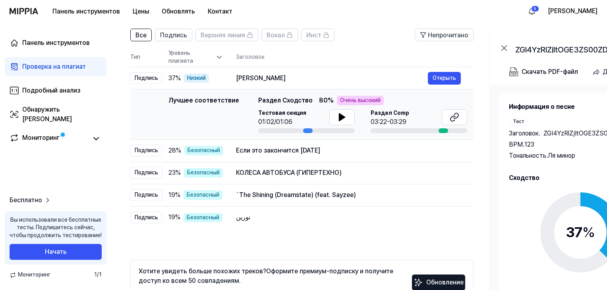
scroll to position [0, 0]
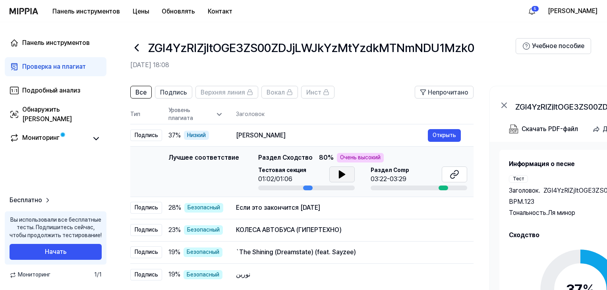
click at [334, 175] on button at bounding box center [341, 175] width 25 height 16
click at [337, 174] on icon at bounding box center [342, 175] width 10 height 10
click at [348, 172] on button at bounding box center [341, 175] width 25 height 16
click at [345, 172] on icon at bounding box center [342, 175] width 10 height 10
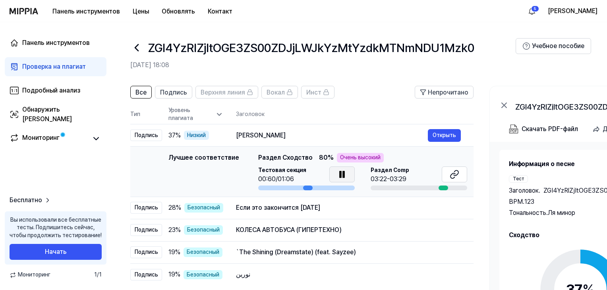
click at [345, 172] on icon at bounding box center [342, 175] width 10 height 10
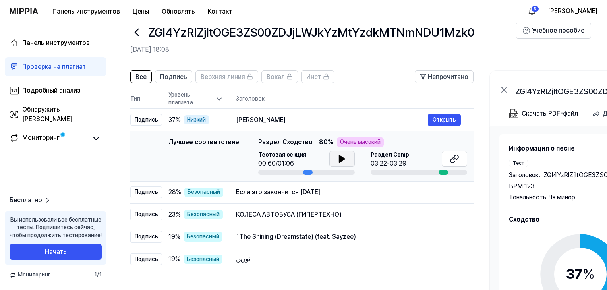
scroll to position [40, 0]
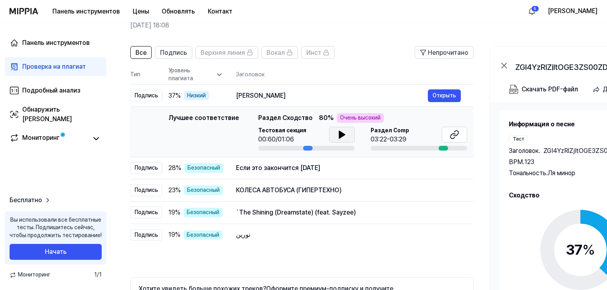
click at [372, 58] on header "Все Подпись Верхняя линия Вокал Инст Непрочитано" at bounding box center [301, 55] width 343 height 19
click at [332, 132] on button at bounding box center [341, 135] width 25 height 16
click at [296, 172] on div "Если это закончится завтра" at bounding box center [332, 168] width 192 height 10
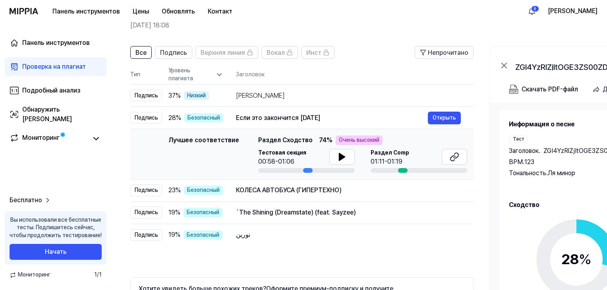
click at [307, 248] on div "Все Подпись Верхняя линия Вокал Инст Непрочитано Все Подпись Верхняя линия Вока…" at bounding box center [301, 195] width 343 height 299
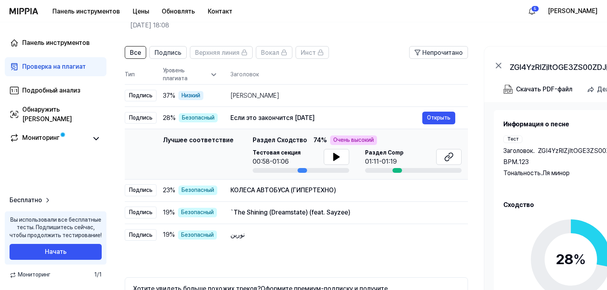
drag, startPoint x: 298, startPoint y: 248, endPoint x: 288, endPoint y: 248, distance: 9.9
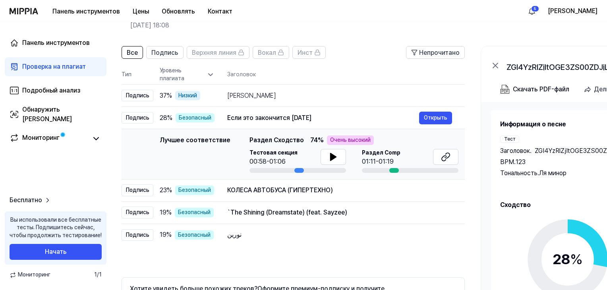
drag, startPoint x: 288, startPoint y: 248, endPoint x: 283, endPoint y: 248, distance: 5.6
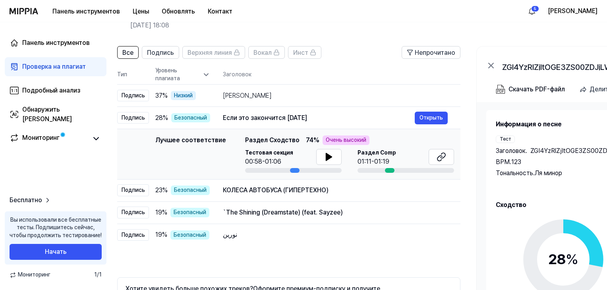
click at [281, 248] on div "Все Подпись Верхняя линия Вокал Инст Непрочитано Все Подпись Верхняя линия Вока…" at bounding box center [288, 195] width 343 height 299
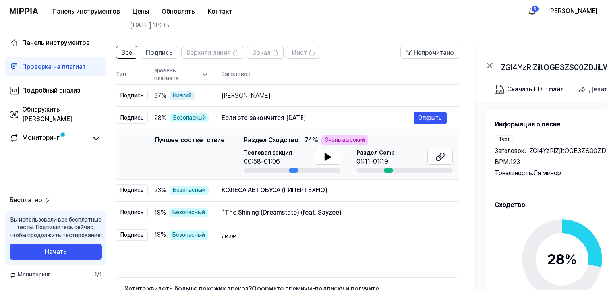
scroll to position [0, 14]
click at [279, 248] on div "Все Подпись Верхняя линия Вокал Инст Непрочитано Все Подпись Верхняя линия Вока…" at bounding box center [287, 195] width 343 height 299
click at [325, 158] on icon at bounding box center [328, 156] width 6 height 7
click at [297, 99] on div "Билли Джин" at bounding box center [318, 96] width 192 height 10
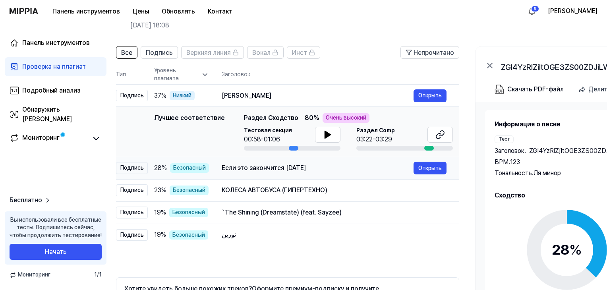
click at [320, 167] on div "Если это закончится завтра" at bounding box center [318, 168] width 192 height 10
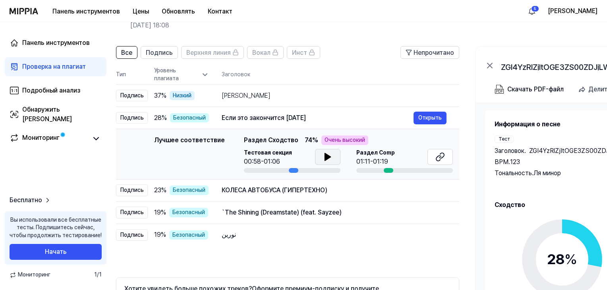
click at [325, 156] on icon at bounding box center [328, 156] width 6 height 7
click at [440, 160] on icon at bounding box center [441, 157] width 10 height 10
click at [329, 161] on icon at bounding box center [328, 157] width 10 height 10
click at [331, 155] on icon at bounding box center [328, 157] width 10 height 10
click at [329, 155] on icon at bounding box center [328, 157] width 10 height 10
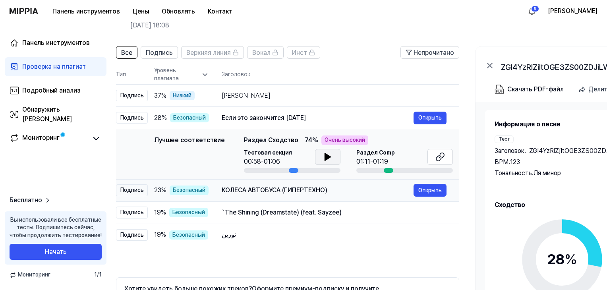
click at [264, 192] on font "КОЛЕСА АВТОБУСА (ГИПЕРТЕХНО)" at bounding box center [275, 190] width 106 height 8
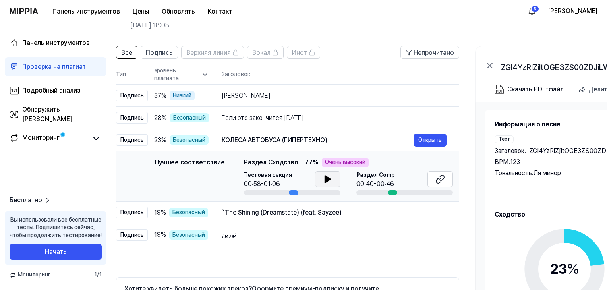
click at [330, 182] on icon at bounding box center [328, 179] width 10 height 10
drag, startPoint x: 325, startPoint y: 178, endPoint x: 369, endPoint y: 178, distance: 44.1
click at [326, 178] on icon at bounding box center [326, 179] width 2 height 6
click at [444, 178] on icon at bounding box center [441, 179] width 10 height 10
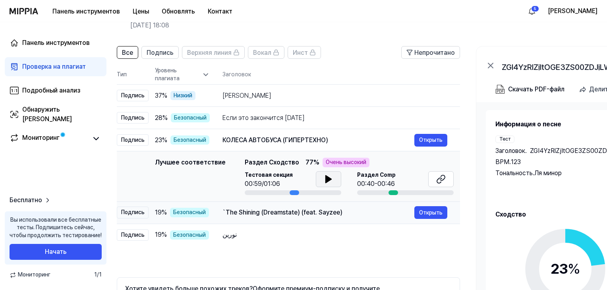
click at [237, 214] on font "`The Shining (Dreamstate) (feat. Sayzee)" at bounding box center [283, 213] width 120 height 8
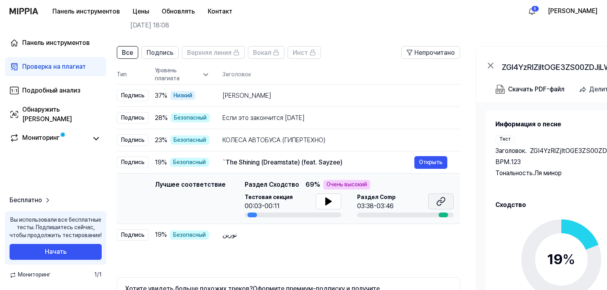
click at [436, 200] on icon at bounding box center [441, 202] width 10 height 10
click at [326, 202] on icon at bounding box center [329, 201] width 6 height 7
click at [261, 232] on div "نورين" at bounding box center [319, 235] width 192 height 10
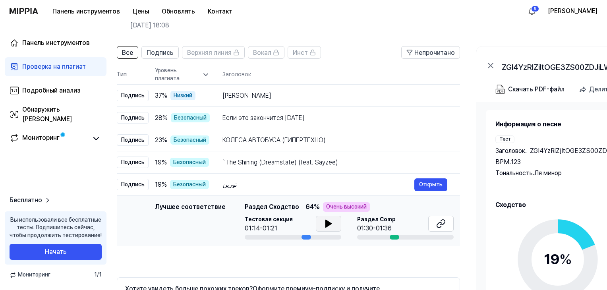
click at [316, 221] on button at bounding box center [328, 224] width 25 height 16
click at [340, 272] on div "Все Подпись Верхняя линия Вокал Инст Непрочитано Все Подпись Верхняя линия Вока…" at bounding box center [288, 195] width 343 height 299
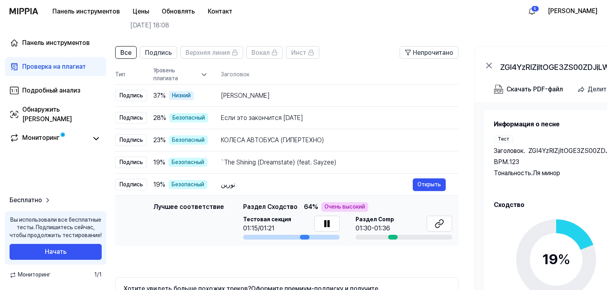
click at [300, 252] on div "Все Подпись Верхняя линия Вокал Инст Непрочитано Все Подпись Верхняя линия Вока…" at bounding box center [286, 195] width 343 height 299
click at [358, 251] on div "Все Подпись Верхняя линия Вокал Инст Непрочитано Все Подпись Верхняя линия Вока…" at bounding box center [286, 195] width 343 height 299
click at [347, 258] on div "Все Подпись Верхняя линия Вокал Инст Непрочитано Все Подпись Верхняя линия Вока…" at bounding box center [286, 195] width 343 height 299
click at [335, 260] on div "Все Подпись Верхняя линия Вокал Инст Непрочитано Все Подпись Верхняя линия Вока…" at bounding box center [286, 195] width 343 height 299
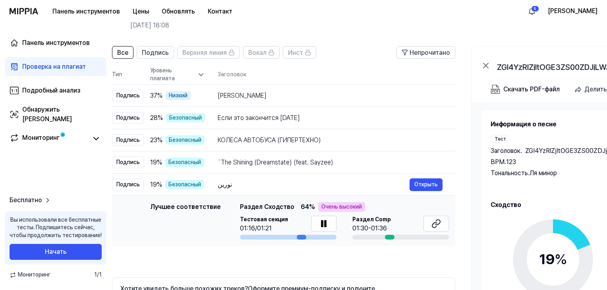
click at [335, 260] on div "Все Подпись Верхняя линия Вокал Инст Непрочитано Все Подпись Верхняя линия Вока…" at bounding box center [283, 195] width 343 height 299
drag, startPoint x: 331, startPoint y: 261, endPoint x: 324, endPoint y: 261, distance: 6.8
click at [331, 261] on div "Все Подпись Верхняя линия Вокал Инст Непрочитано Все Подпись Верхняя линия Вока…" at bounding box center [283, 195] width 343 height 299
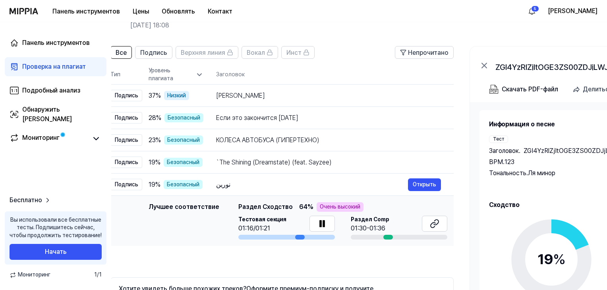
drag, startPoint x: 323, startPoint y: 262, endPoint x: 317, endPoint y: 261, distance: 6.4
click at [322, 262] on div "Все Подпись Верхняя линия Вокал Инст Непрочитано Все Подпись Верхняя линия Вока…" at bounding box center [281, 195] width 343 height 299
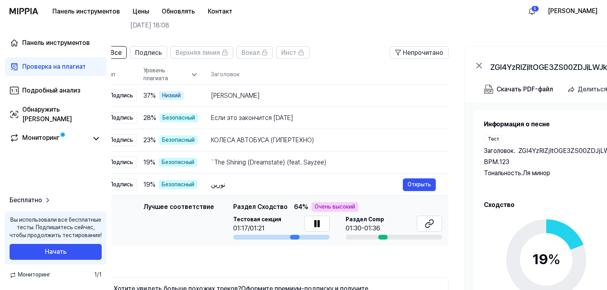
drag, startPoint x: 303, startPoint y: 257, endPoint x: 294, endPoint y: 256, distance: 9.2
drag, startPoint x: 294, startPoint y: 256, endPoint x: 287, endPoint y: 254, distance: 7.2
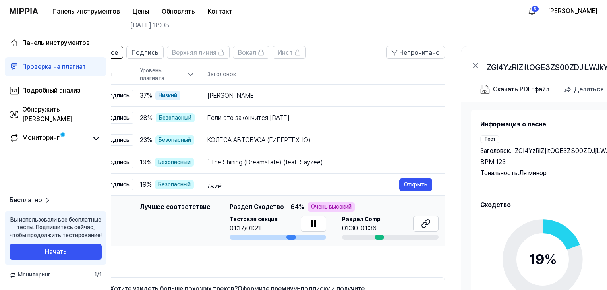
click at [287, 254] on div "Все Подпись Верхняя линия Вокал Инст Непрочитано Все Подпись Верхняя линия Вока…" at bounding box center [273, 195] width 343 height 299
click at [281, 253] on div "Все Подпись Верхняя линия Вокал Инст Непрочитано Все Подпись Верхняя линия Вока…" at bounding box center [273, 195] width 343 height 299
click at [314, 226] on icon at bounding box center [315, 224] width 2 height 6
click at [295, 255] on div "Все Подпись Верхняя линия Вокал Инст Непрочитано Все Подпись Верхняя линия Вока…" at bounding box center [273, 195] width 343 height 299
click at [292, 255] on div "Все Подпись Верхняя линия Вокал Инст Непрочитано Все Подпись Верхняя линия Вока…" at bounding box center [272, 195] width 343 height 299
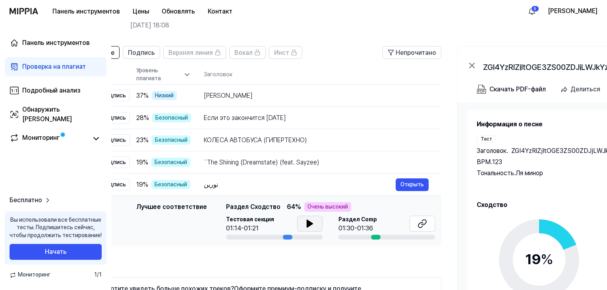
drag, startPoint x: 288, startPoint y: 256, endPoint x: 273, endPoint y: 257, distance: 14.7
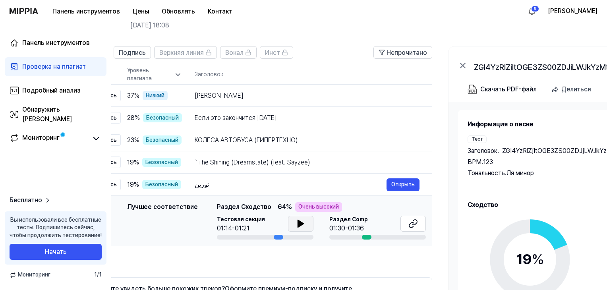
drag, startPoint x: 273, startPoint y: 257, endPoint x: 268, endPoint y: 256, distance: 5.2
click at [268, 256] on div "Все Подпись Верхняя линия Вокал Инст Непрочитано Все Подпись Верхняя линия Вока…" at bounding box center [259, 195] width 343 height 299
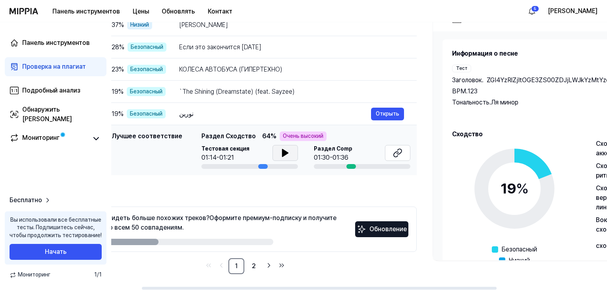
scroll to position [0, 86]
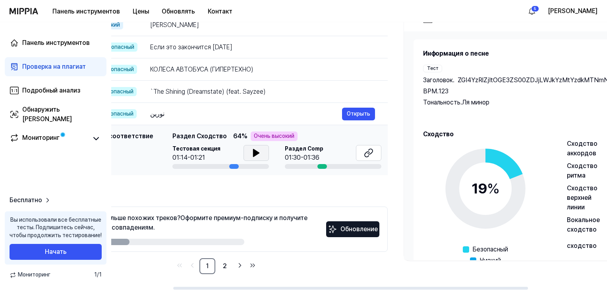
drag, startPoint x: 157, startPoint y: 242, endPoint x: 389, endPoint y: 223, distance: 232.9
click at [471, 219] on div "Все Подпись Верхняя линия Вокал Инст Непрочитано Все Подпись Верхняя линия Вока…" at bounding box center [345, 128] width 641 height 323
click at [86, 182] on div "Панель инструментов Проверка на плагиат Подробный анализ Обнаружить ИИ Монитори…" at bounding box center [55, 156] width 111 height 268
drag, startPoint x: 290, startPoint y: 267, endPoint x: 294, endPoint y: 267, distance: 4.1
click at [290, 267] on nav "1 2" at bounding box center [216, 266] width 343 height 16
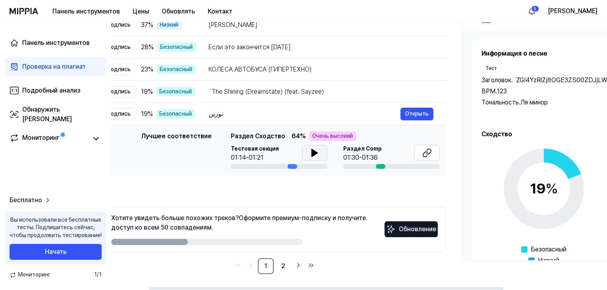
scroll to position [0, 0]
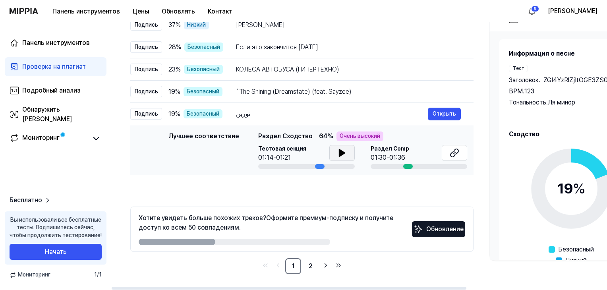
drag, startPoint x: 308, startPoint y: 287, endPoint x: 173, endPoint y: 285, distance: 135.5
click at [172, 287] on div at bounding box center [289, 288] width 355 height 3
click at [344, 156] on icon at bounding box center [342, 153] width 10 height 10
click at [343, 151] on icon at bounding box center [344, 153] width 2 height 6
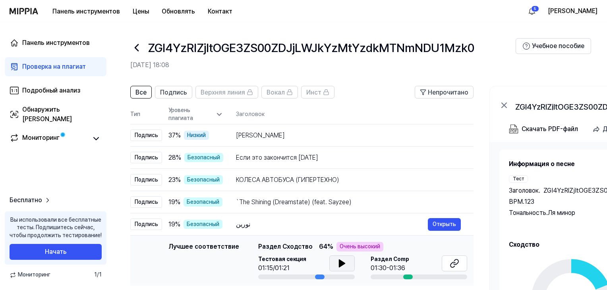
click at [58, 63] on font "Проверка на плагиат" at bounding box center [54, 67] width 64 height 8
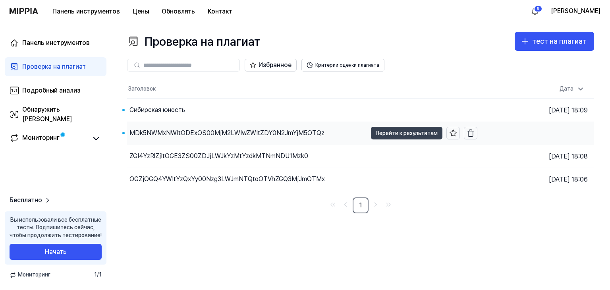
click at [399, 135] on font "Перейти к результатам" at bounding box center [407, 133] width 62 height 6
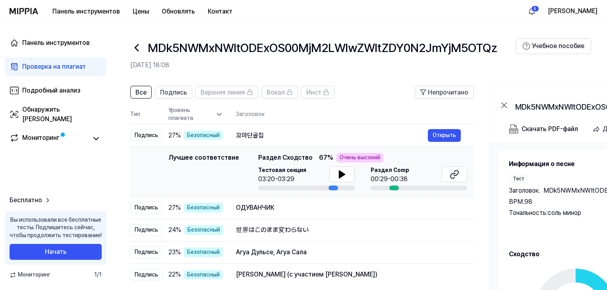
drag, startPoint x: 256, startPoint y: 156, endPoint x: 316, endPoint y: 155, distance: 60.0
click at [314, 155] on div "Лучшее соответствие Раздел Сходство 67 % Очень высокий" at bounding box center [362, 158] width 209 height 10
drag, startPoint x: 254, startPoint y: 180, endPoint x: 268, endPoint y: 178, distance: 14.4
click at [268, 178] on div "Лучшее соответствие Лучшее соответствие Раздел Сходство 67 % Очень высокий Тест…" at bounding box center [302, 171] width 331 height 37
drag, startPoint x: 256, startPoint y: 179, endPoint x: 286, endPoint y: 177, distance: 30.2
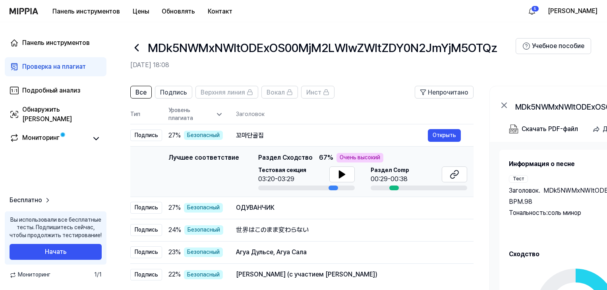
click at [281, 179] on font "03:20-03:29" at bounding box center [276, 179] width 36 height 8
drag, startPoint x: 312, startPoint y: 156, endPoint x: 330, endPoint y: 157, distance: 17.9
click at [327, 156] on div "Лучшее соответствие Раздел Сходство 67 % Очень высокий" at bounding box center [362, 158] width 209 height 10
click at [339, 178] on icon at bounding box center [342, 175] width 10 height 10
click at [343, 175] on icon at bounding box center [344, 174] width 2 height 6
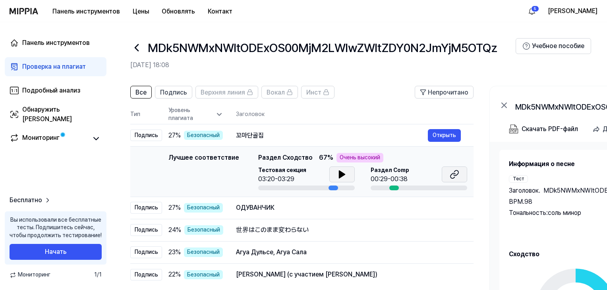
click at [455, 176] on icon at bounding box center [455, 175] width 10 height 10
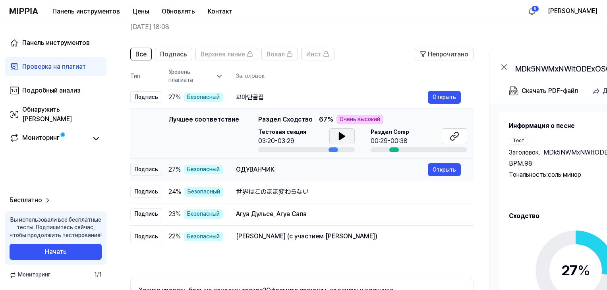
scroll to position [40, 0]
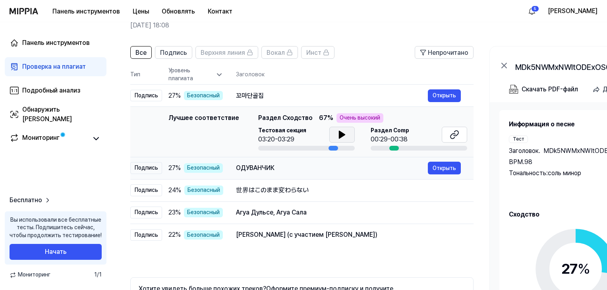
click at [305, 172] on div "ОДУВАНЧИК" at bounding box center [332, 168] width 192 height 10
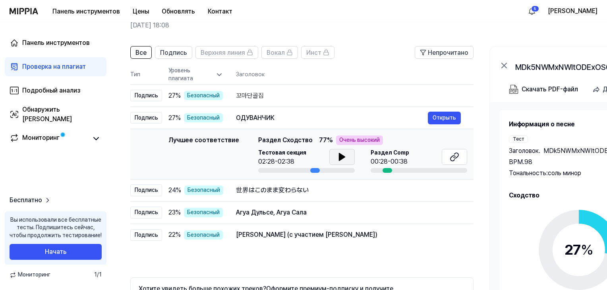
click at [337, 157] on icon at bounding box center [342, 157] width 10 height 10
click at [337, 156] on icon at bounding box center [342, 157] width 10 height 10
click at [454, 157] on icon at bounding box center [455, 157] width 10 height 10
click at [367, 192] on div "世界はこのまま変わらない" at bounding box center [332, 191] width 192 height 10
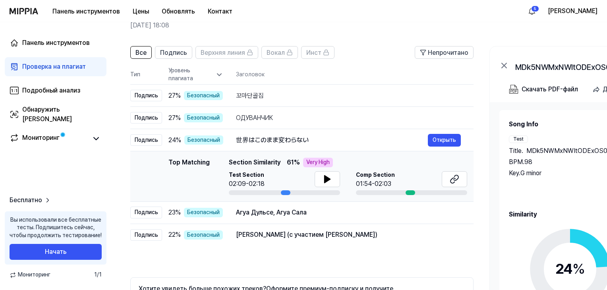
click at [323, 178] on div "Test Section 02:09-02:18" at bounding box center [284, 179] width 111 height 17
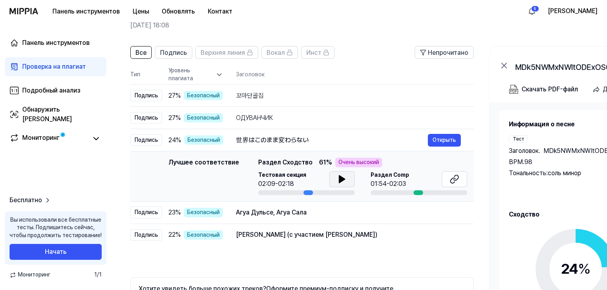
click at [341, 181] on icon at bounding box center [342, 179] width 10 height 10
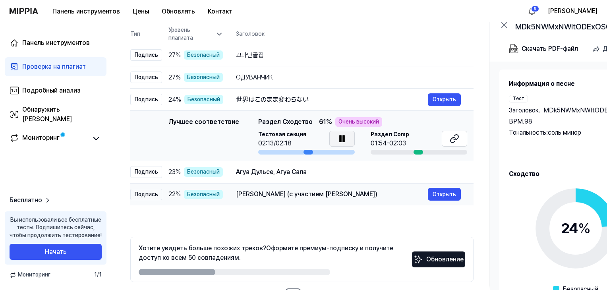
scroll to position [110, 0]
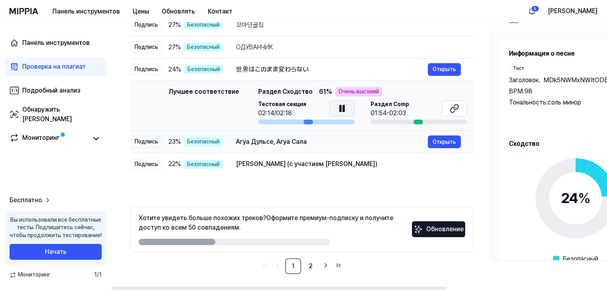
click at [345, 136] on div "Агуа Дульсе, Агуа Сала Открыть" at bounding box center [348, 142] width 225 height 13
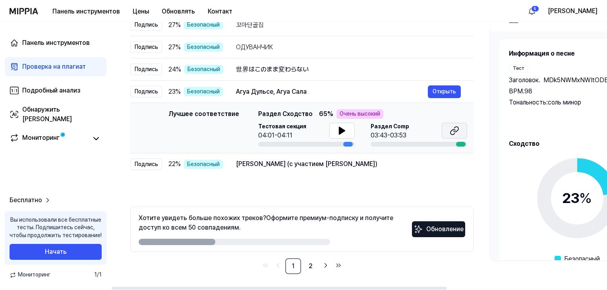
click at [461, 131] on button at bounding box center [454, 131] width 25 height 16
click at [269, 169] on div "Cachon (с участием Джостома Мендосы) Открыть" at bounding box center [348, 164] width 225 height 13
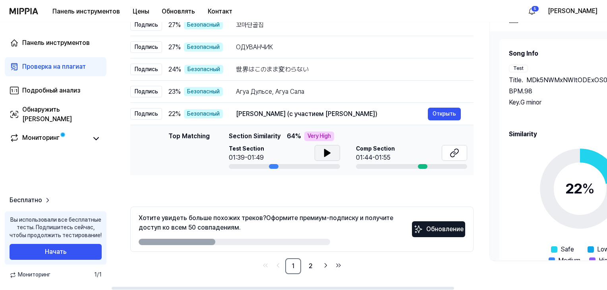
click at [326, 151] on div "Test Section 01:39-01:49" at bounding box center [284, 153] width 111 height 17
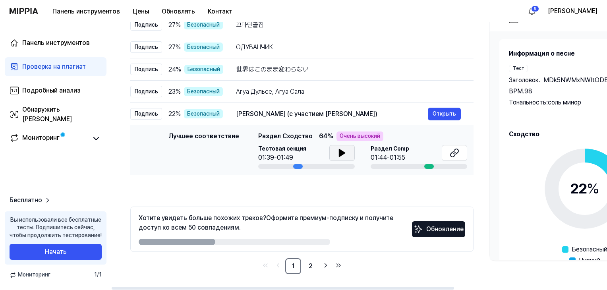
click at [342, 152] on icon at bounding box center [342, 152] width 6 height 7
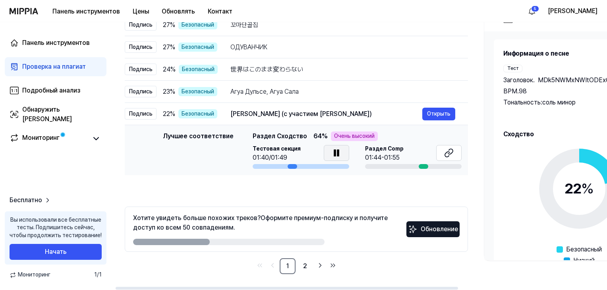
drag, startPoint x: 306, startPoint y: 191, endPoint x: 298, endPoint y: 192, distance: 8.0
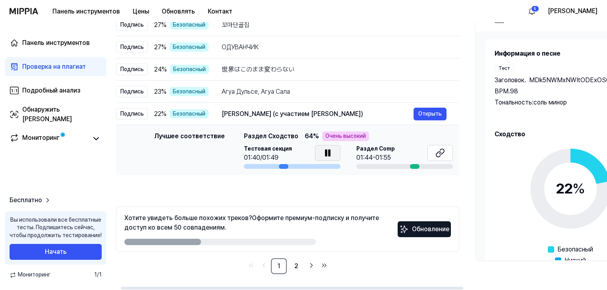
click at [294, 192] on div "Все Подпись Верхняя линия Вокал Инст Непрочитано Все Подпись Верхняя линия Вока…" at bounding box center [287, 124] width 343 height 299
drag, startPoint x: 294, startPoint y: 192, endPoint x: 282, endPoint y: 191, distance: 12.4
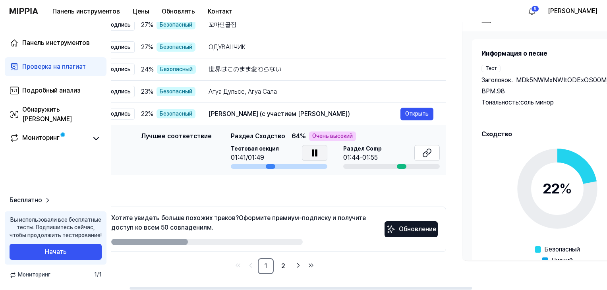
click at [280, 191] on div "Все Подпись Верхняя линия Вокал Инст Непрочитано Все Подпись Верхняя линия Вока…" at bounding box center [274, 124] width 343 height 299
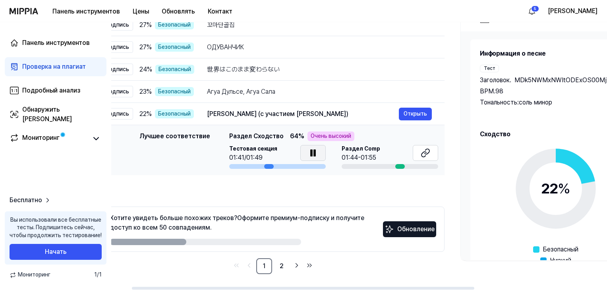
click at [276, 190] on div "Все Подпись Верхняя линия Вокал Инст Непрочитано Все Подпись Верхняя линия Вока…" at bounding box center [272, 124] width 343 height 299
click at [268, 188] on div "Все Подпись Верхняя линия Вокал Инст Непрочитано Все Подпись Верхняя линия Вока…" at bounding box center [273, 124] width 343 height 299
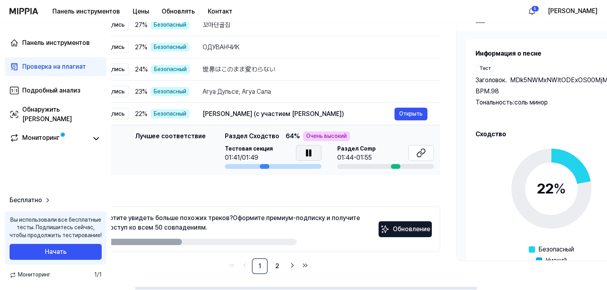
click at [248, 187] on div "Все Подпись Верхняя линия Вокал Инст Непрочитано Все Подпись Верхняя линия Вока…" at bounding box center [268, 124] width 343 height 299
click at [272, 266] on link "2" at bounding box center [277, 266] width 16 height 16
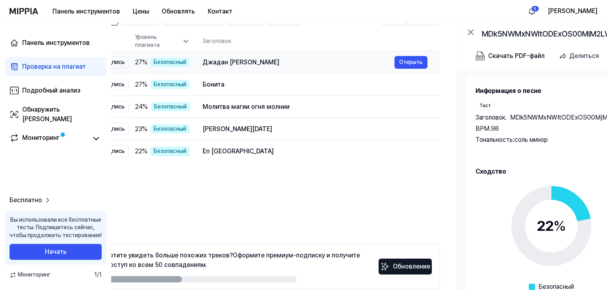
scroll to position [71, 0]
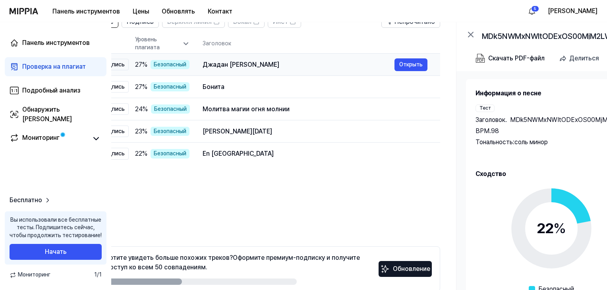
click at [264, 68] on div "Джадан Лагиян Чотан" at bounding box center [299, 65] width 192 height 10
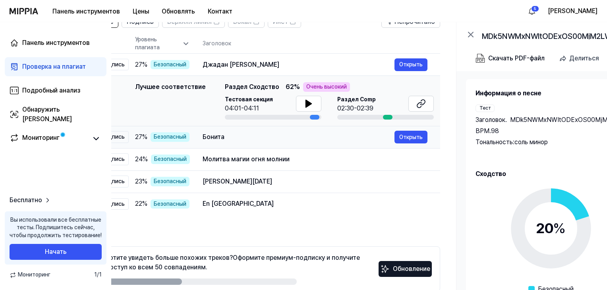
click at [246, 137] on div "Бонита" at bounding box center [299, 137] width 192 height 10
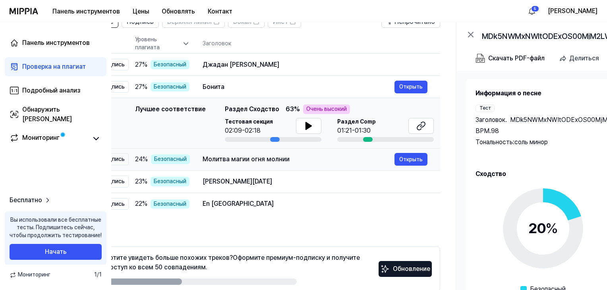
click at [270, 161] on font "Молитва магии огня молнии" at bounding box center [246, 159] width 87 height 8
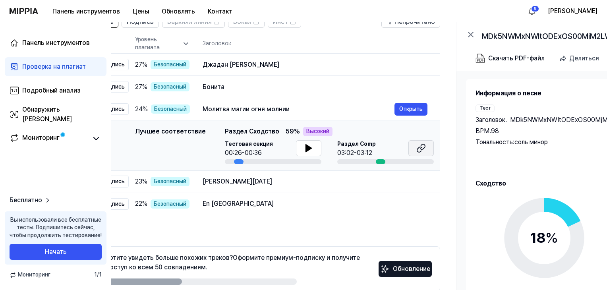
click at [418, 149] on icon at bounding box center [421, 148] width 10 height 10
click at [287, 177] on div "Ахлан Рамадан" at bounding box center [299, 182] width 192 height 10
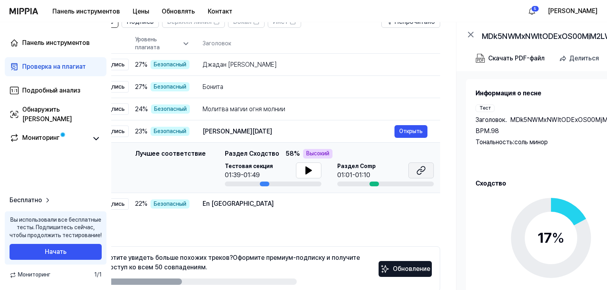
click at [422, 170] on icon at bounding box center [419, 171] width 5 height 5
click at [304, 173] on icon at bounding box center [309, 171] width 10 height 10
drag, startPoint x: 308, startPoint y: 172, endPoint x: 379, endPoint y: 62, distance: 130.3
click at [310, 170] on icon at bounding box center [311, 170] width 2 height 6
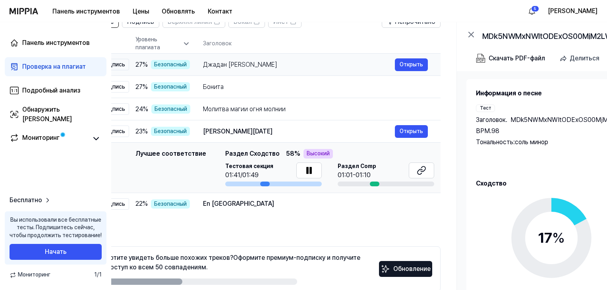
scroll to position [0, 33]
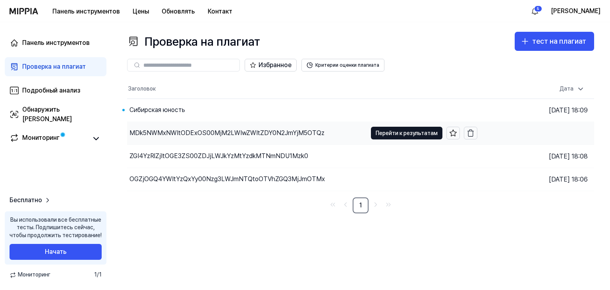
click at [255, 135] on font "MDk5NWMxNWItODExOS00MjM2LWIwZWItZDY0N2JmYjM5OTQz" at bounding box center [227, 133] width 195 height 8
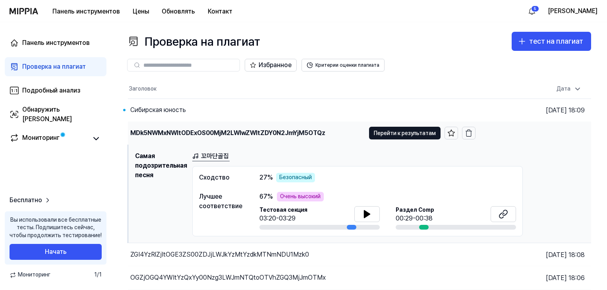
click at [250, 132] on font "MDk5NWMxNWItODExOS00MjM2LWIwZWItZDY0N2JmYjM5OTQz" at bounding box center [227, 133] width 195 height 8
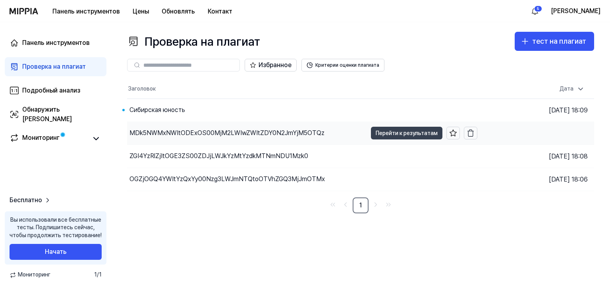
click at [409, 132] on font "Перейти к результатам" at bounding box center [407, 133] width 62 height 6
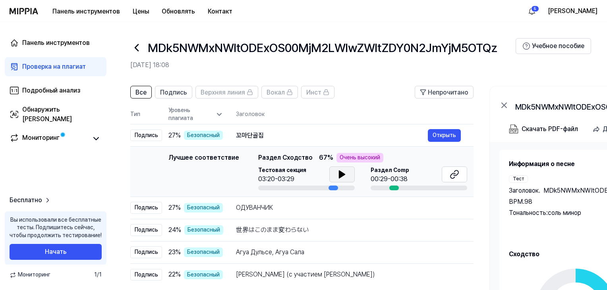
click at [341, 176] on icon at bounding box center [342, 174] width 6 height 7
drag, startPoint x: 152, startPoint y: 48, endPoint x: 148, endPoint y: 47, distance: 4.1
click at [151, 48] on font "MDk5NWMxNWItODExOS00MjM2LWIwZWItZDY0N2JmYjM5OTQz" at bounding box center [323, 48] width 350 height 14
click at [143, 46] on div "MDk5NWMxNWItODExOS00MjM2LWIwZWItZDY0N2JmYjM5OTQz" at bounding box center [322, 47] width 385 height 19
click at [133, 46] on icon at bounding box center [136, 47] width 13 height 13
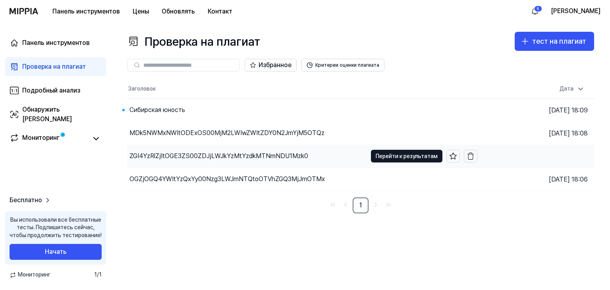
drag, startPoint x: 246, startPoint y: 151, endPoint x: 256, endPoint y: 152, distance: 9.7
click at [246, 151] on div "ZGI4YzRlZjItOGE3ZS00ZDJjLWJkYzMtYzdkMTNmNDU1Mzk0" at bounding box center [247, 156] width 240 height 23
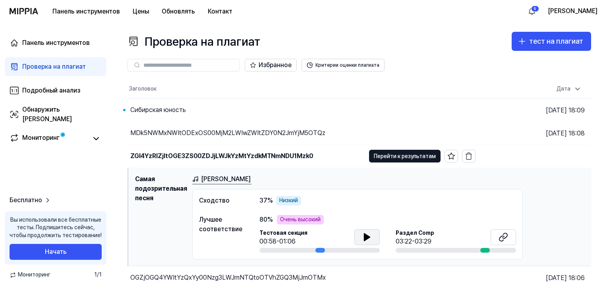
click at [370, 238] on icon at bounding box center [367, 237] width 10 height 10
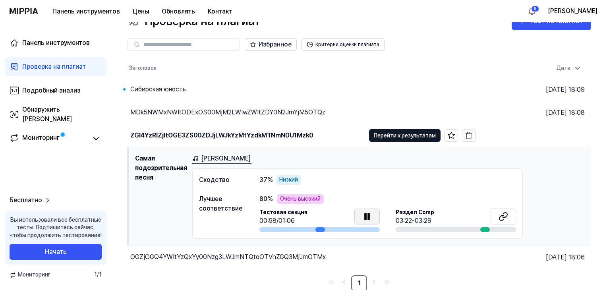
scroll to position [22, 0]
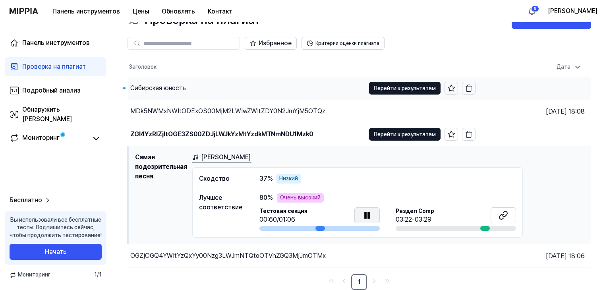
click at [209, 85] on div "Сибирская юность" at bounding box center [246, 88] width 237 height 23
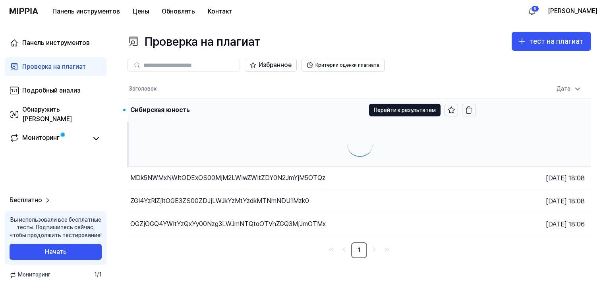
scroll to position [0, 0]
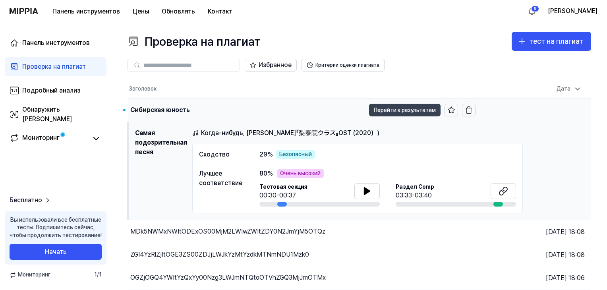
click at [396, 113] on font "Перейти к результатам" at bounding box center [405, 110] width 62 height 6
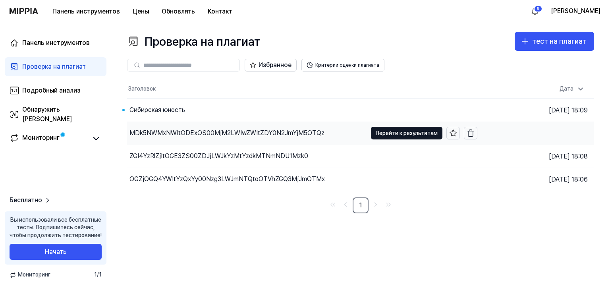
click at [333, 135] on div "MDk5NWMxNWItODExOS00MjM2LWIwZWItZDY0N2JmYjM5OTQz" at bounding box center [247, 133] width 240 height 23
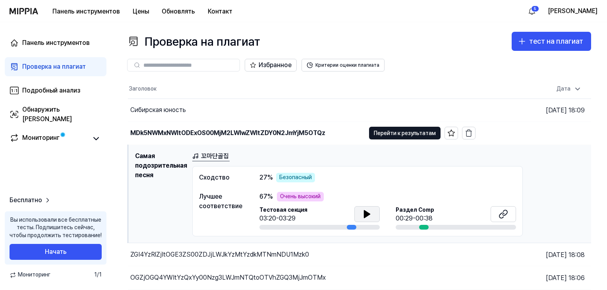
click at [364, 212] on icon at bounding box center [367, 214] width 6 height 7
click at [361, 208] on button at bounding box center [366, 214] width 25 height 16
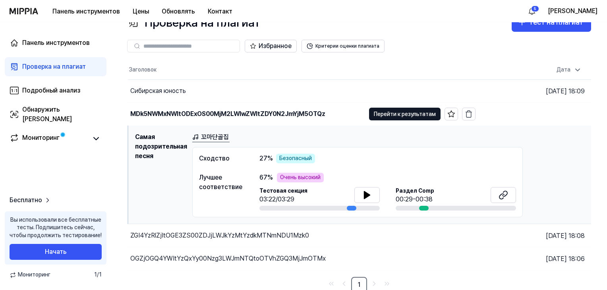
scroll to position [22, 0]
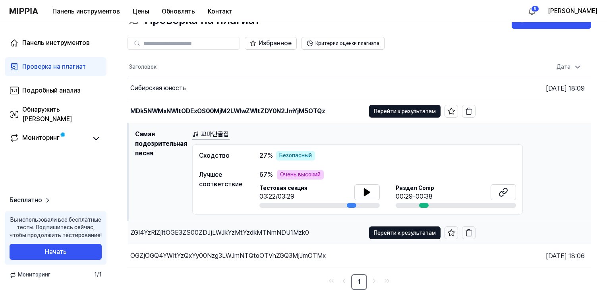
click at [331, 231] on div "ZGI4YzRlZjItOGE3ZS00ZDJjLWJkYzMtYzdkMTNmNDU1Mzk0" at bounding box center [246, 232] width 237 height 23
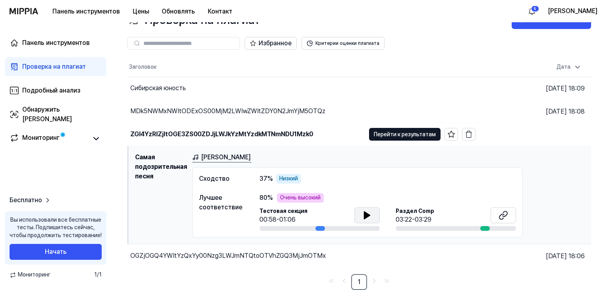
click at [374, 215] on button at bounding box center [366, 215] width 25 height 16
click at [367, 215] on icon at bounding box center [367, 216] width 10 height 10
click at [334, 250] on div "OGZjOGQ4YWItYzQxYy00Nzg3LWJmNTQtoOTVhZGQ3MjJmOTMx" at bounding box center [246, 255] width 237 height 23
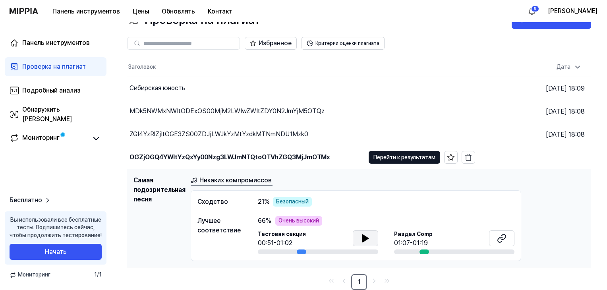
click at [366, 237] on icon at bounding box center [366, 238] width 6 height 7
click at [366, 237] on icon at bounding box center [366, 239] width 10 height 10
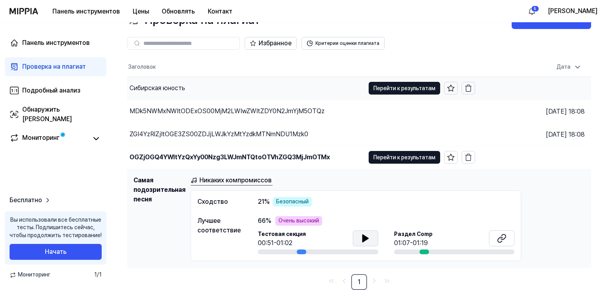
click at [305, 86] on div "Сибирская юность" at bounding box center [246, 88] width 238 height 23
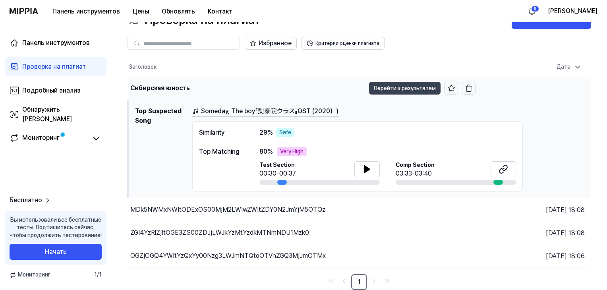
click at [395, 87] on font "Перейти к результатам" at bounding box center [405, 88] width 62 height 6
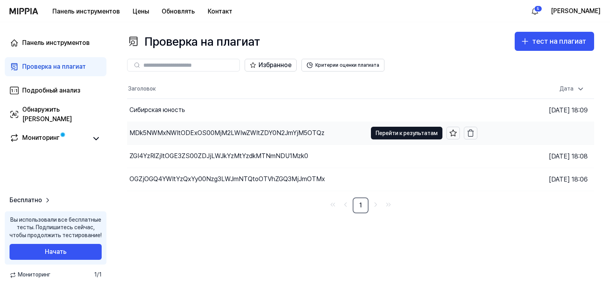
click at [334, 129] on div "MDk5NWMxNWItODExOS00MjM2LWIwZWItZDY0N2JmYjM5OTQz" at bounding box center [247, 133] width 240 height 23
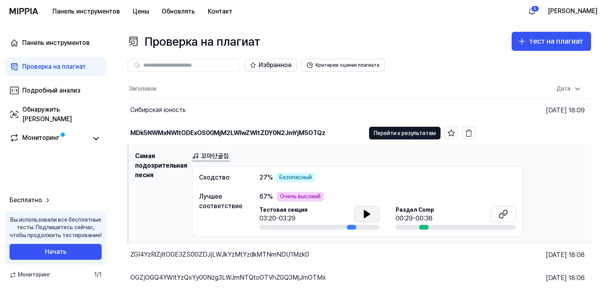
click at [369, 215] on icon at bounding box center [367, 214] width 6 height 7
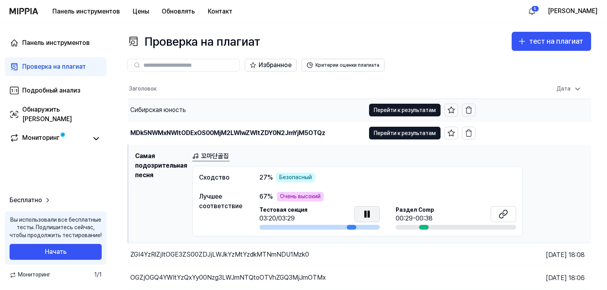
click at [291, 108] on div "Сибирская юность" at bounding box center [246, 110] width 237 height 23
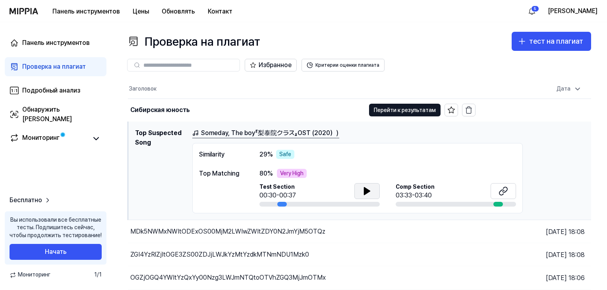
click at [356, 193] on button at bounding box center [366, 191] width 25 height 16
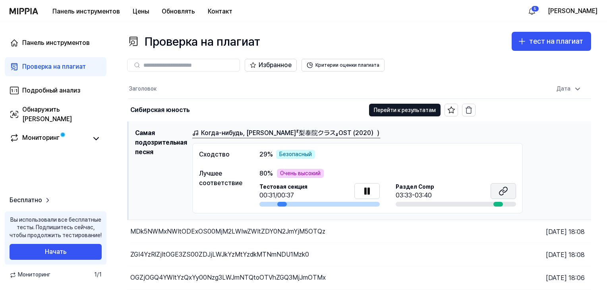
click at [498, 189] on button at bounding box center [503, 191] width 25 height 16
drag, startPoint x: 371, startPoint y: 188, endPoint x: 388, endPoint y: 162, distance: 30.8
click at [371, 188] on icon at bounding box center [367, 191] width 10 height 10
drag, startPoint x: 314, startPoint y: 91, endPoint x: 300, endPoint y: 91, distance: 13.9
drag, startPoint x: 300, startPoint y: 91, endPoint x: 282, endPoint y: 92, distance: 18.3
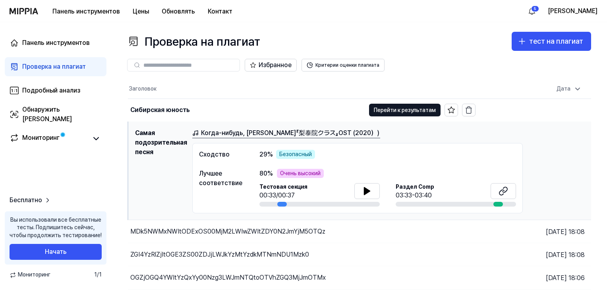
click at [278, 90] on th "Заголовок" at bounding box center [302, 88] width 348 height 19
drag, startPoint x: 260, startPoint y: 89, endPoint x: 258, endPoint y: 84, distance: 5.9
click at [259, 88] on th "Заголовок" at bounding box center [302, 88] width 348 height 19
click at [305, 105] on div "Сибирская юность" at bounding box center [246, 110] width 237 height 23
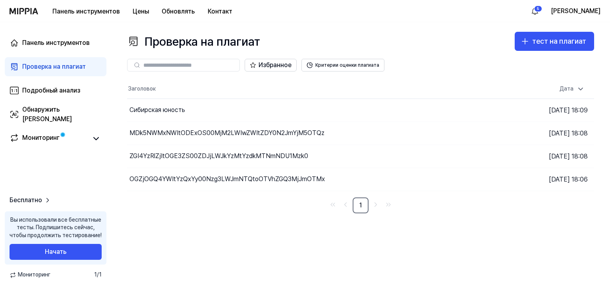
click at [281, 94] on th "Заголовок" at bounding box center [302, 88] width 351 height 19
click at [269, 90] on th "Заголовок" at bounding box center [302, 88] width 351 height 19
drag, startPoint x: 245, startPoint y: 89, endPoint x: 234, endPoint y: 89, distance: 10.7
drag, startPoint x: 234, startPoint y: 89, endPoint x: 221, endPoint y: 86, distance: 13.9
click at [219, 86] on th "Заголовок" at bounding box center [302, 88] width 351 height 19
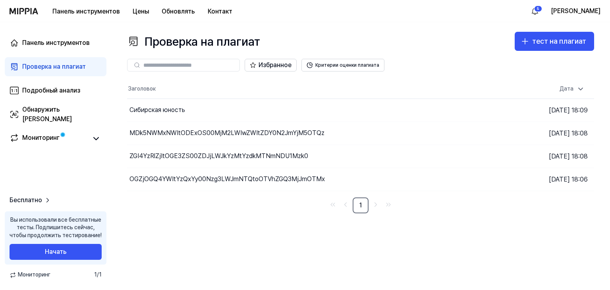
click at [217, 86] on th "Заголовок" at bounding box center [302, 88] width 351 height 19
click at [208, 86] on th "Заголовок" at bounding box center [302, 88] width 351 height 19
click at [60, 115] on font "Обнаружить ИИ" at bounding box center [47, 114] width 50 height 17
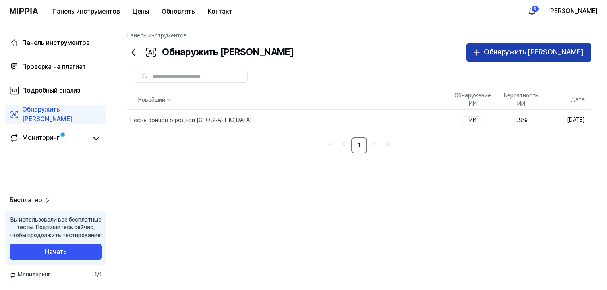
click at [537, 45] on button "Обнаружить ИИ" at bounding box center [529, 52] width 125 height 19
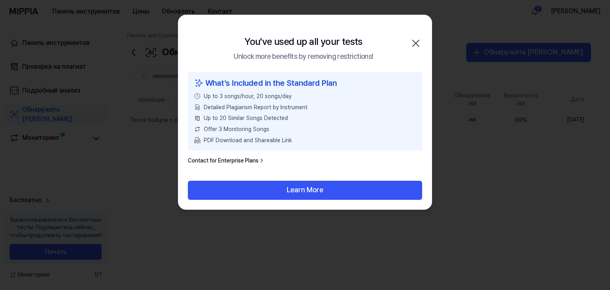
click at [418, 43] on icon "button" at bounding box center [416, 43] width 13 height 13
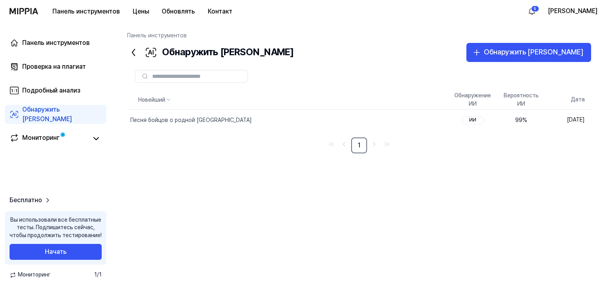
click at [415, 32] on div "Панель инструментов" at bounding box center [359, 37] width 464 height 11
drag, startPoint x: 401, startPoint y: 29, endPoint x: 395, endPoint y: 27, distance: 6.1
click at [394, 27] on div "Панель инструментов Обнаружить ИИ Обнаружить ИИ Проверка на плагиат Подробный а…" at bounding box center [359, 156] width 496 height 268
click at [391, 25] on div "Панель инструментов Обнаружить ИИ Обнаружить ИИ Проверка на плагиат Подробный а…" at bounding box center [359, 156] width 496 height 268
drag, startPoint x: 383, startPoint y: 23, endPoint x: 451, endPoint y: 19, distance: 68.8
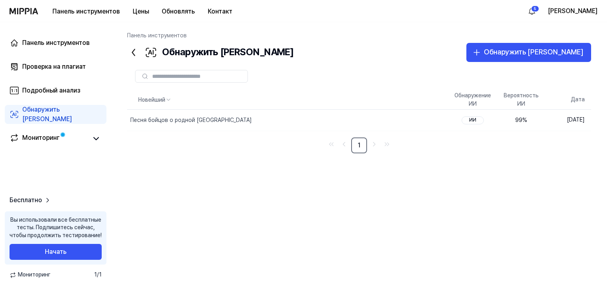
click at [384, 22] on div "Панель инструментов Цены Обновлять Контакт 5 Ховальский Панель инструментов Про…" at bounding box center [303, 145] width 607 height 290
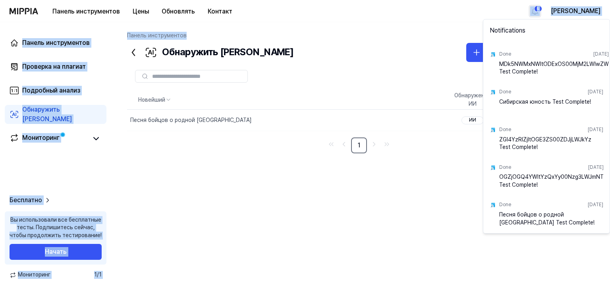
click at [545, 7] on html "Панель инструментов Цены Обновлять Контакт 5 Ховальский Панель инструментов Про…" at bounding box center [305, 145] width 610 height 290
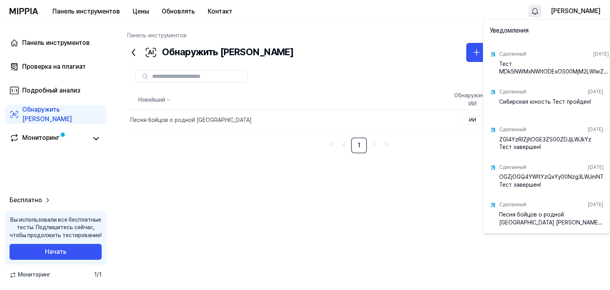
click at [442, 44] on html "Панель инструментов Цены Обновлять Контакт Ховальский Панель инструментов Прове…" at bounding box center [305, 145] width 610 height 290
